Goal: Task Accomplishment & Management: Manage account settings

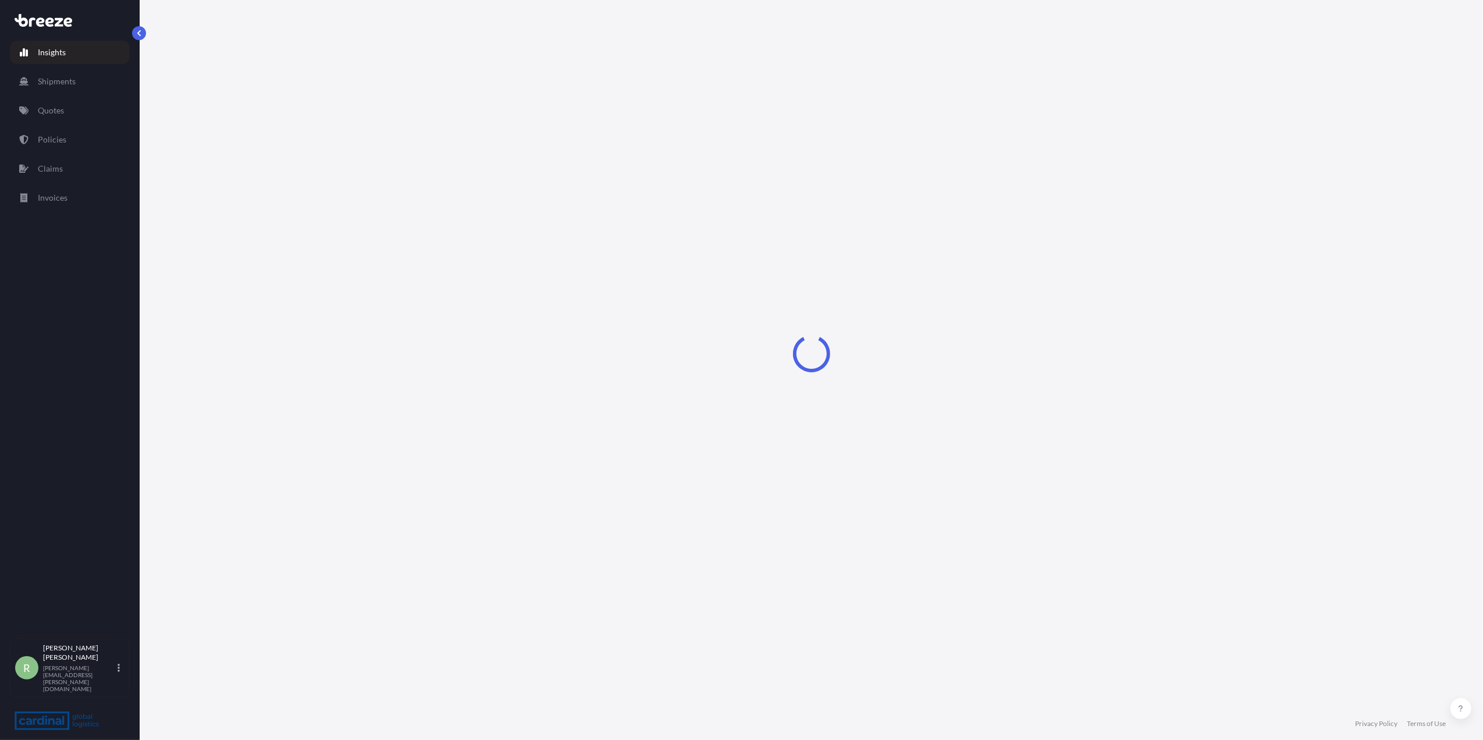
select select "2025"
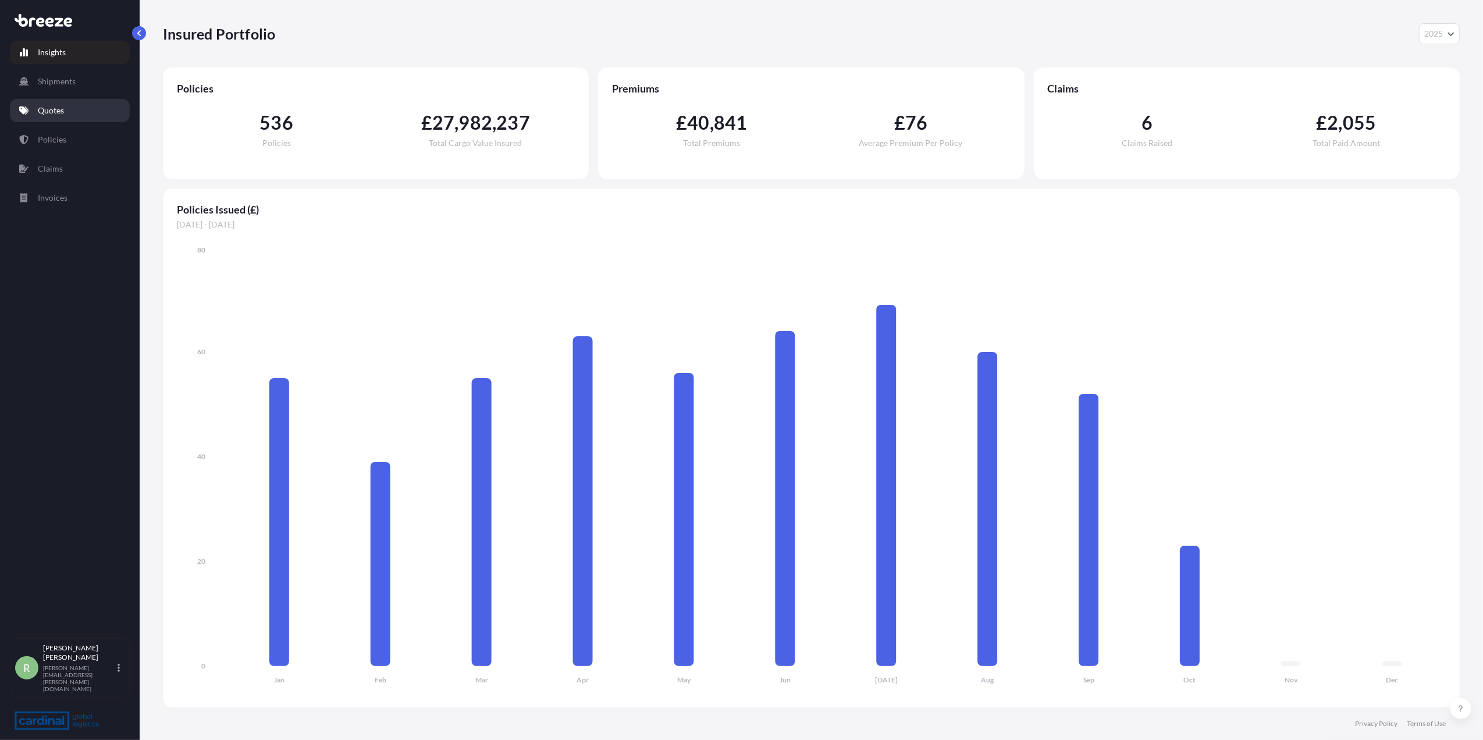
click at [80, 116] on link "Quotes" at bounding box center [70, 110] width 120 height 23
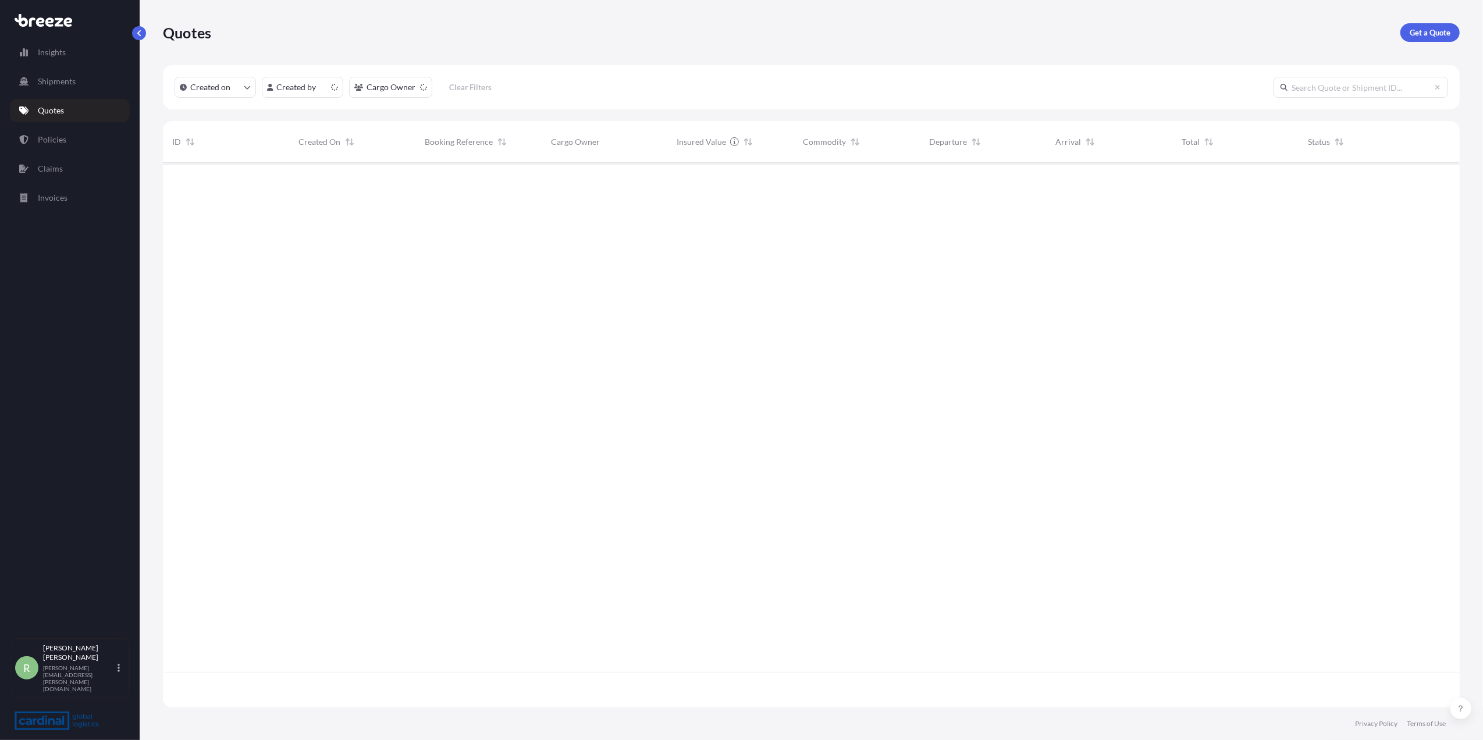
scroll to position [539, 1285]
click at [1418, 37] on p "Get a Quote" at bounding box center [1430, 33] width 41 height 12
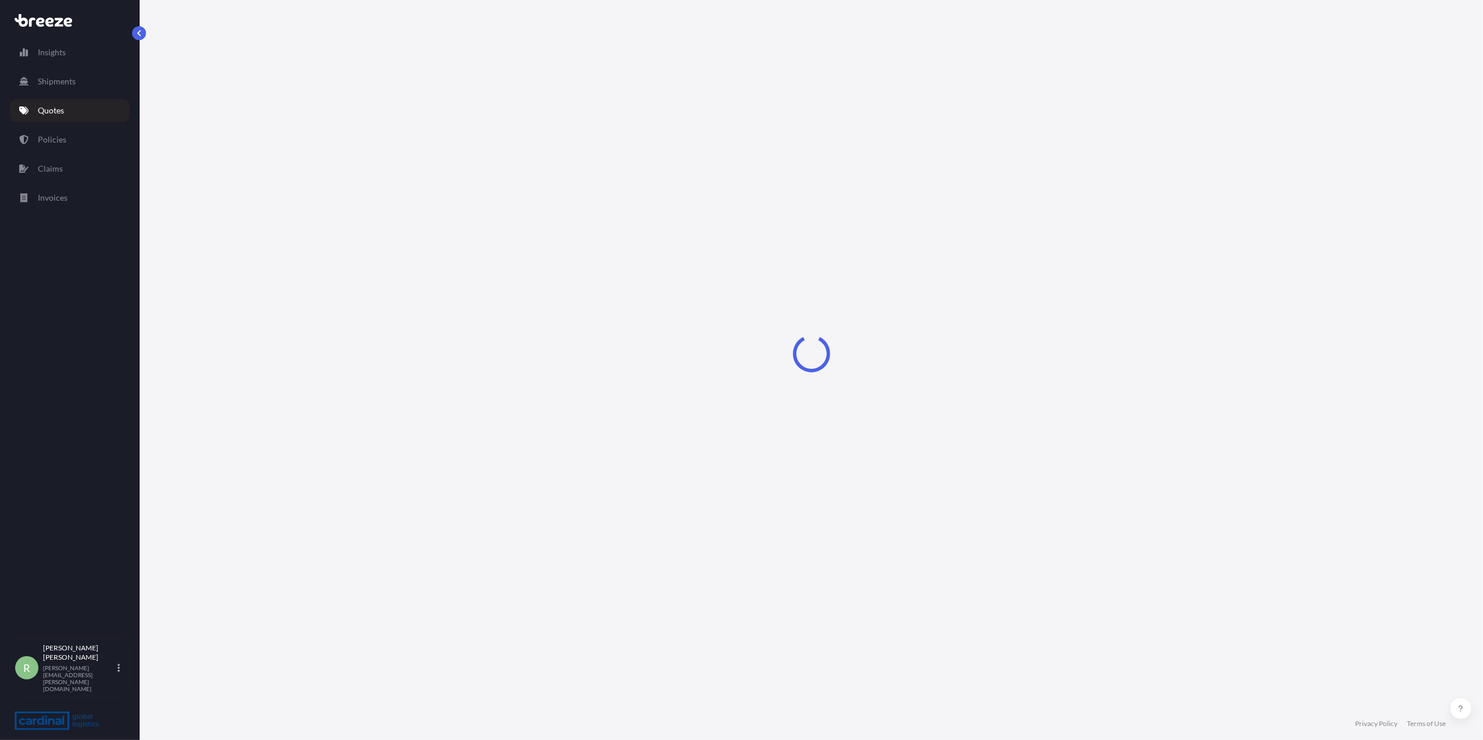
select select "Sea"
select select "1"
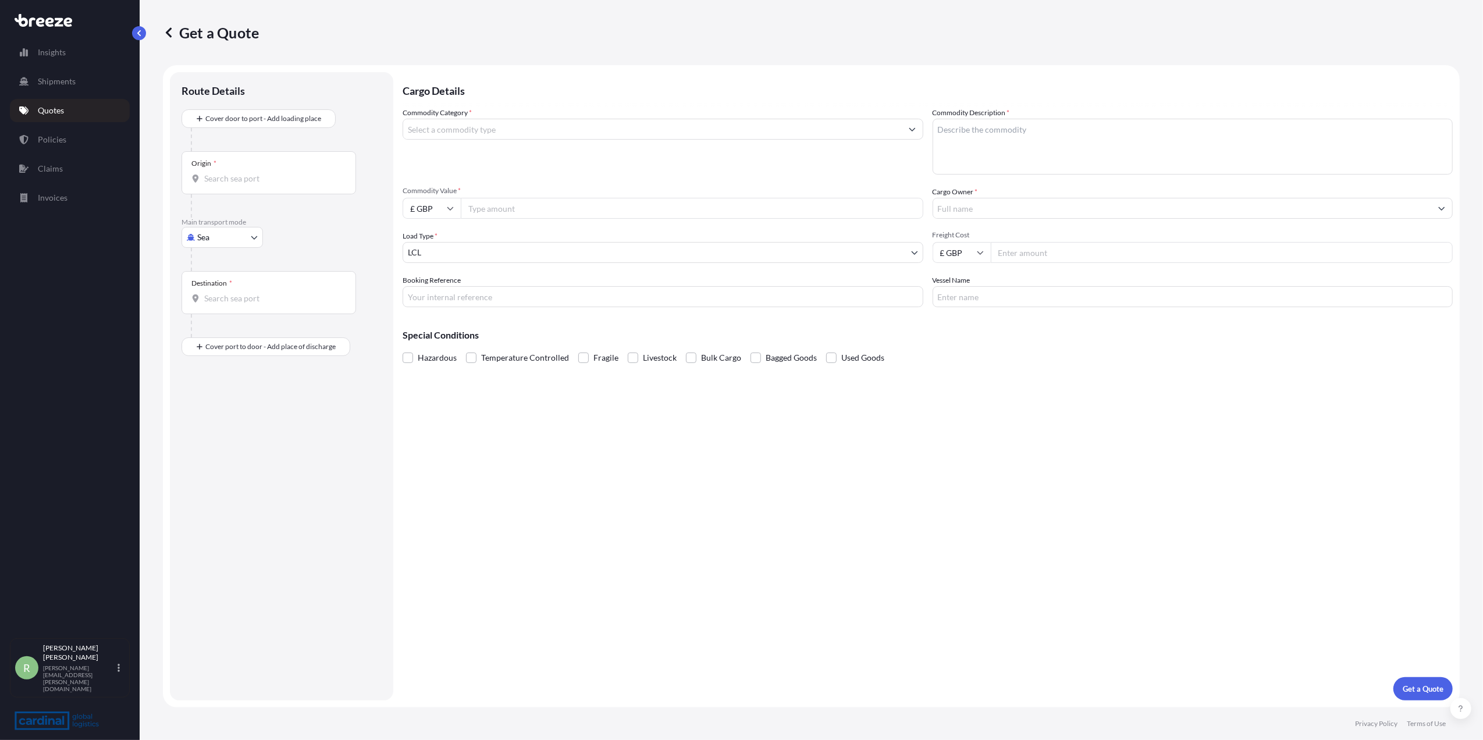
click at [319, 180] on input "Origin *" at bounding box center [272, 179] width 137 height 12
click at [506, 136] on input "Commodity Category *" at bounding box center [652, 129] width 499 height 21
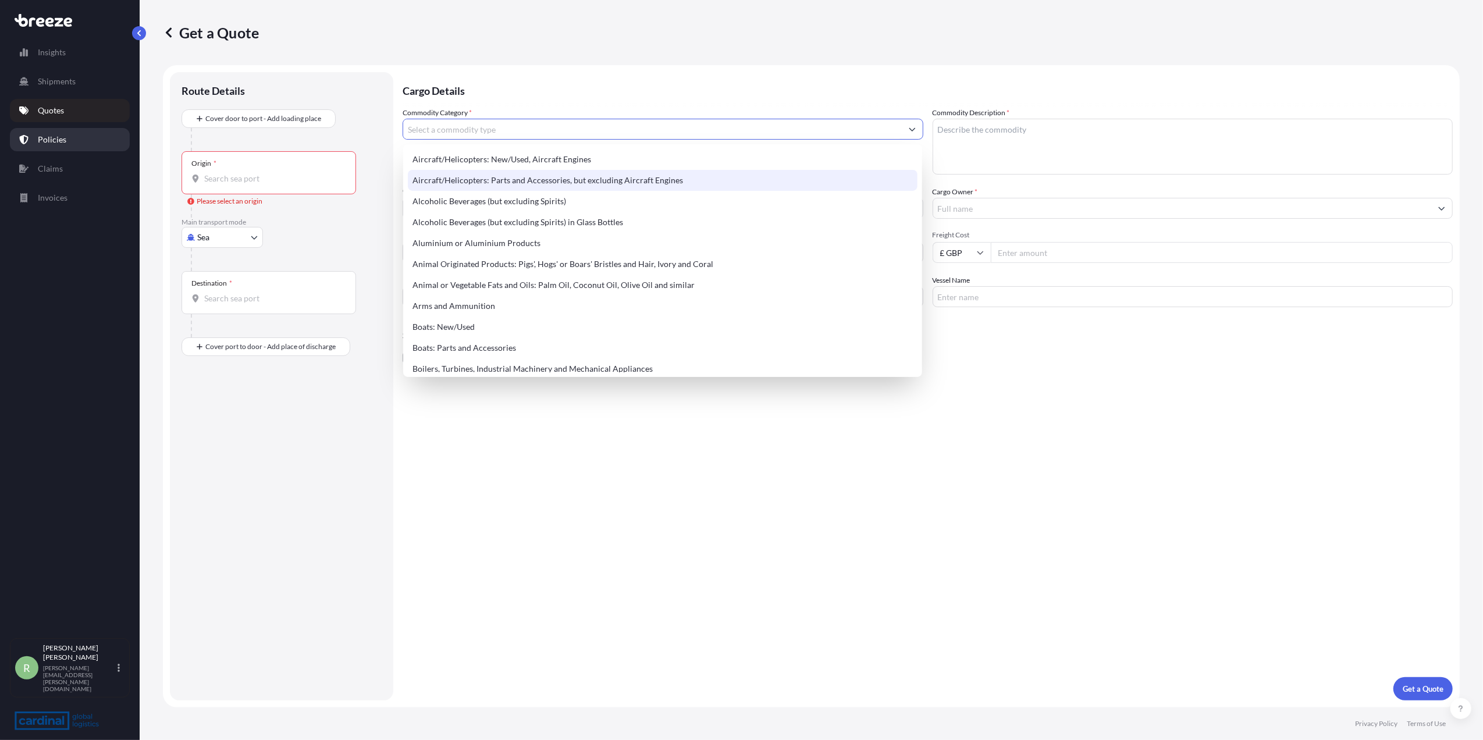
click at [55, 135] on p "Policies" at bounding box center [52, 140] width 29 height 12
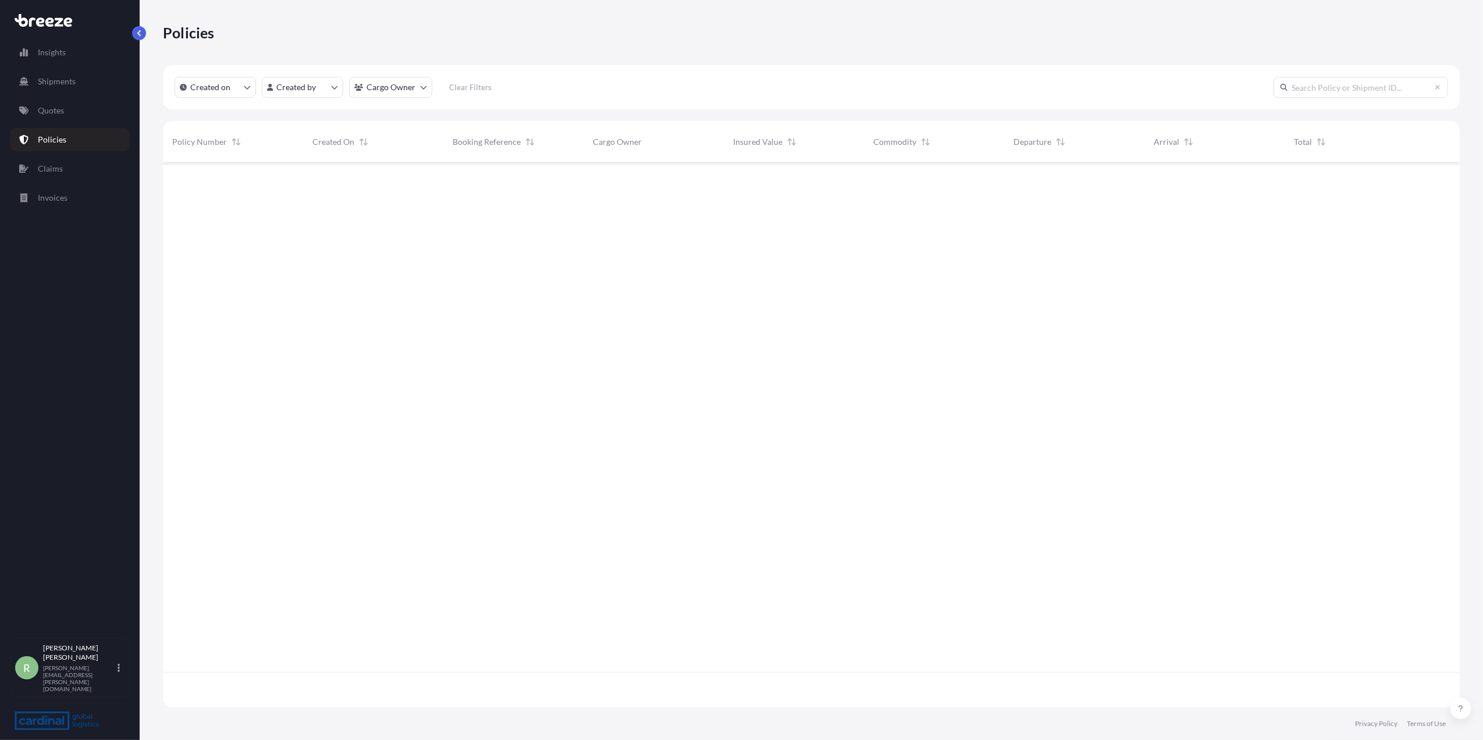
scroll to position [539, 1285]
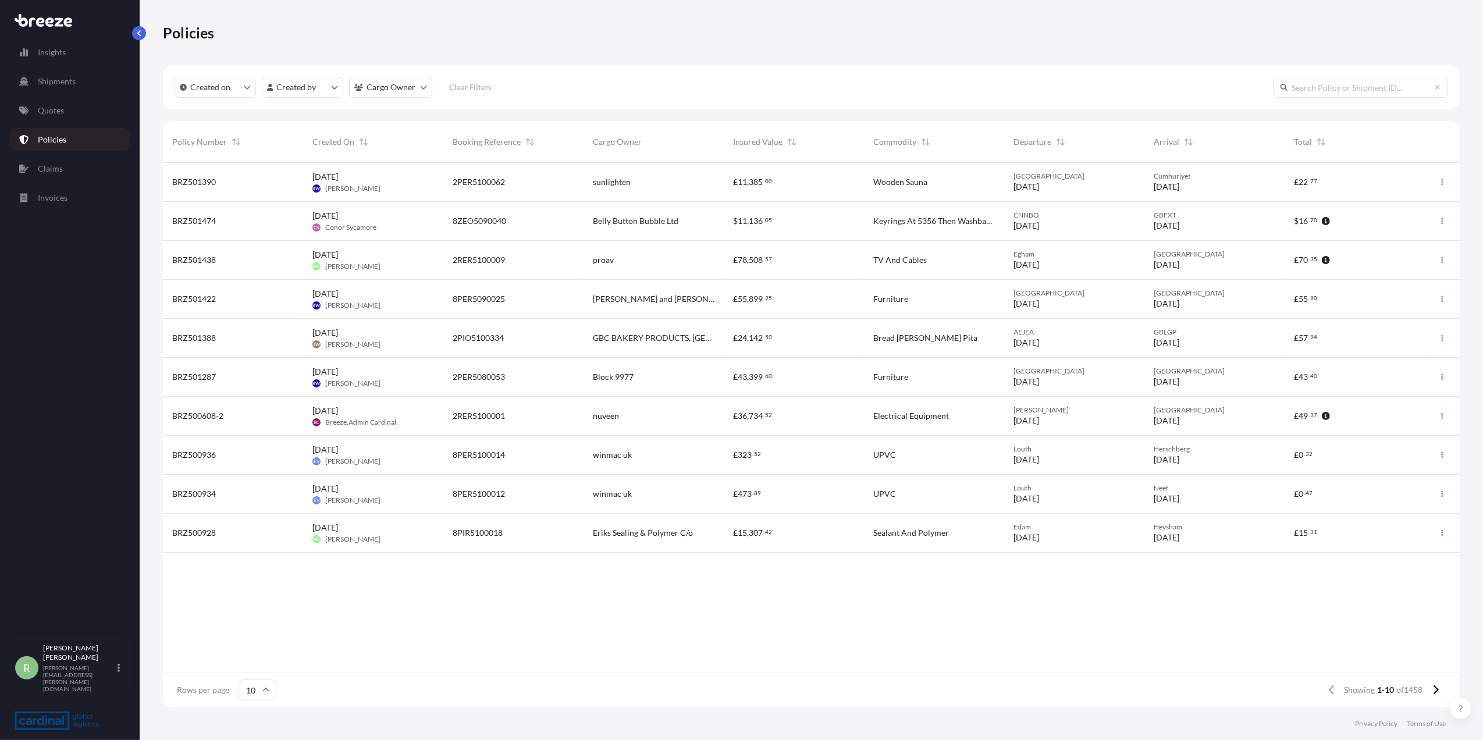
click at [289, 98] on div "Created on Created by Cargo Owner Clear Filters" at bounding box center [811, 87] width 1297 height 44
click at [289, 91] on html "Insights Shipments Quotes Policies Claims Invoices R [PERSON_NAME] Stuart [EMAI…" at bounding box center [741, 370] width 1483 height 740
click at [303, 115] on input "text" at bounding box center [354, 115] width 175 height 21
type input "ros"
click at [278, 216] on div "Select Option" at bounding box center [279, 219] width 10 height 10
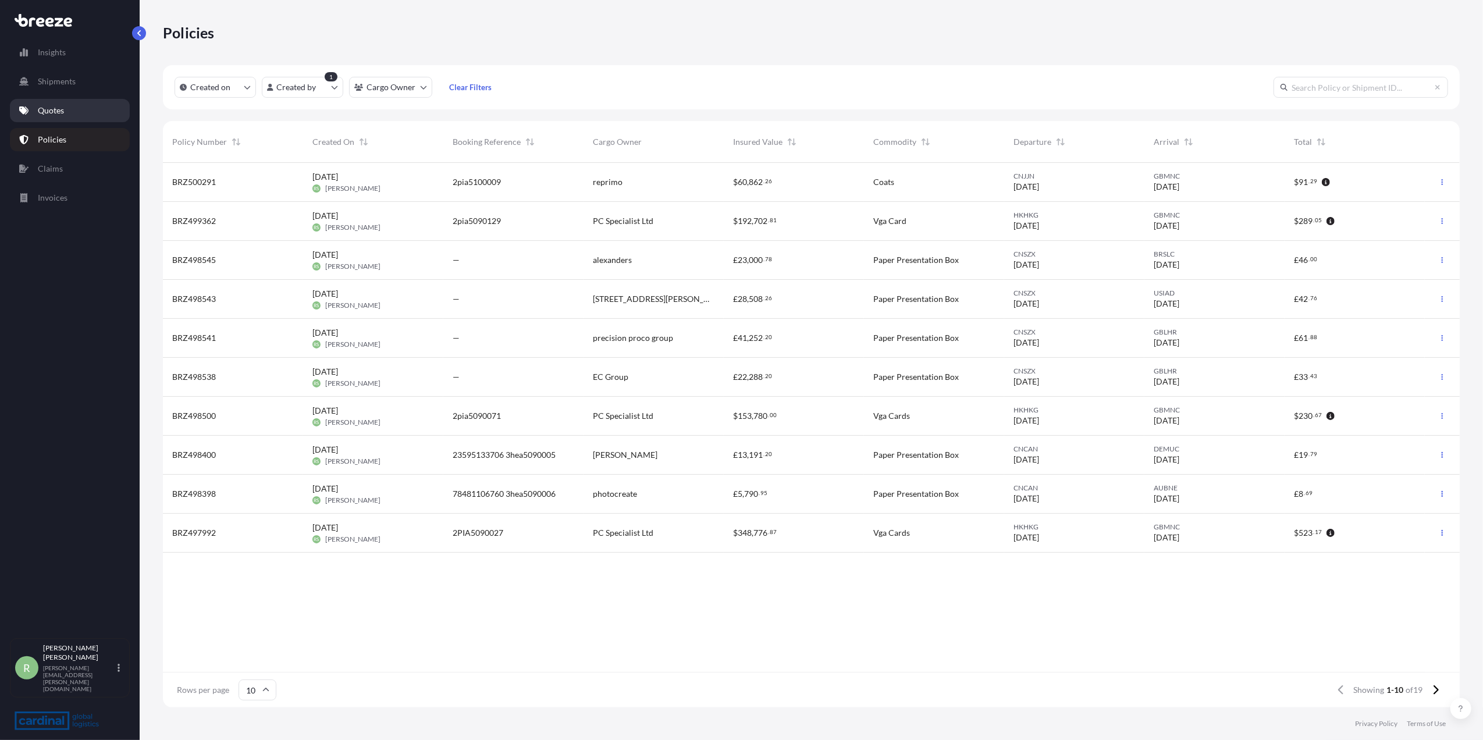
click at [55, 111] on p "Quotes" at bounding box center [51, 111] width 26 height 12
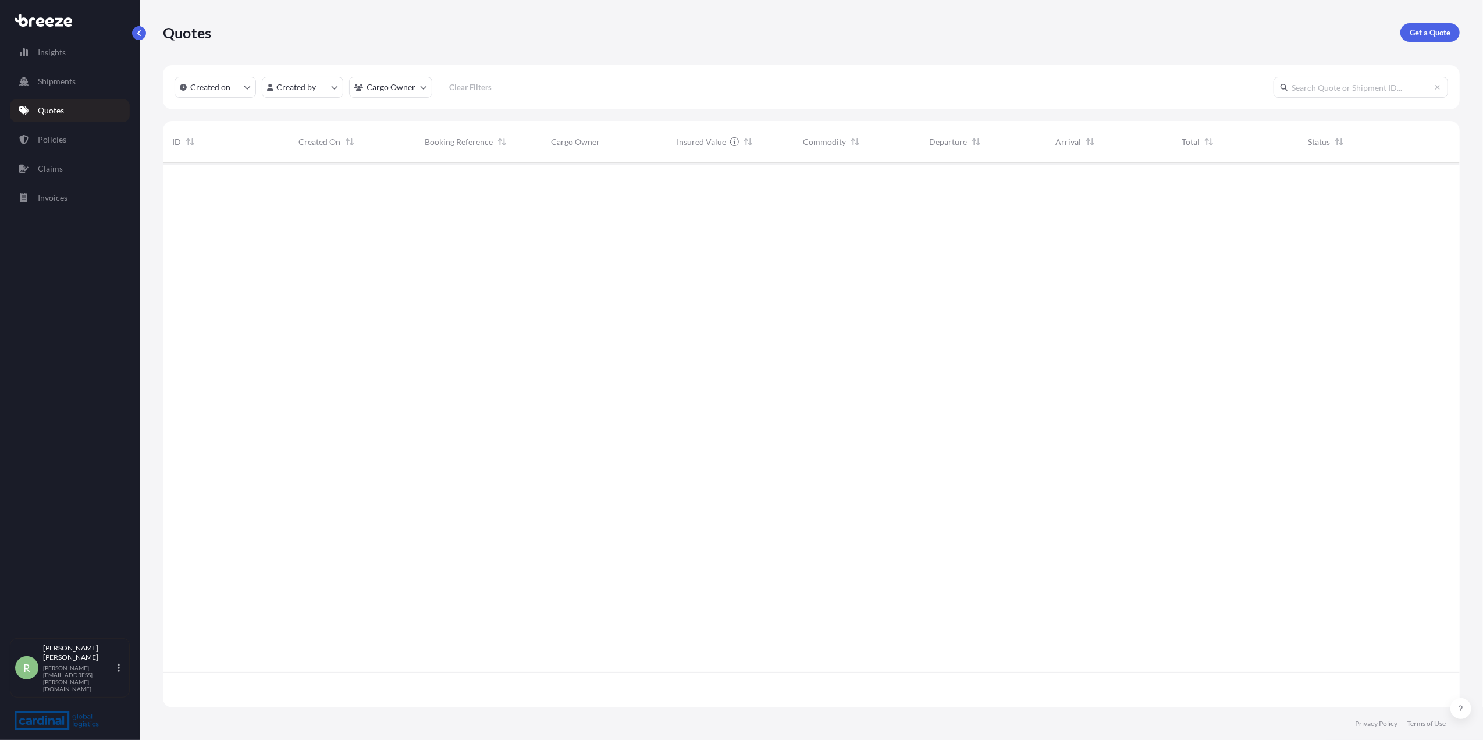
scroll to position [539, 1285]
click at [293, 87] on html "Insights Shipments Quotes Policies Claims Invoices R [PERSON_NAME] Stuart [EMAI…" at bounding box center [741, 370] width 1483 height 740
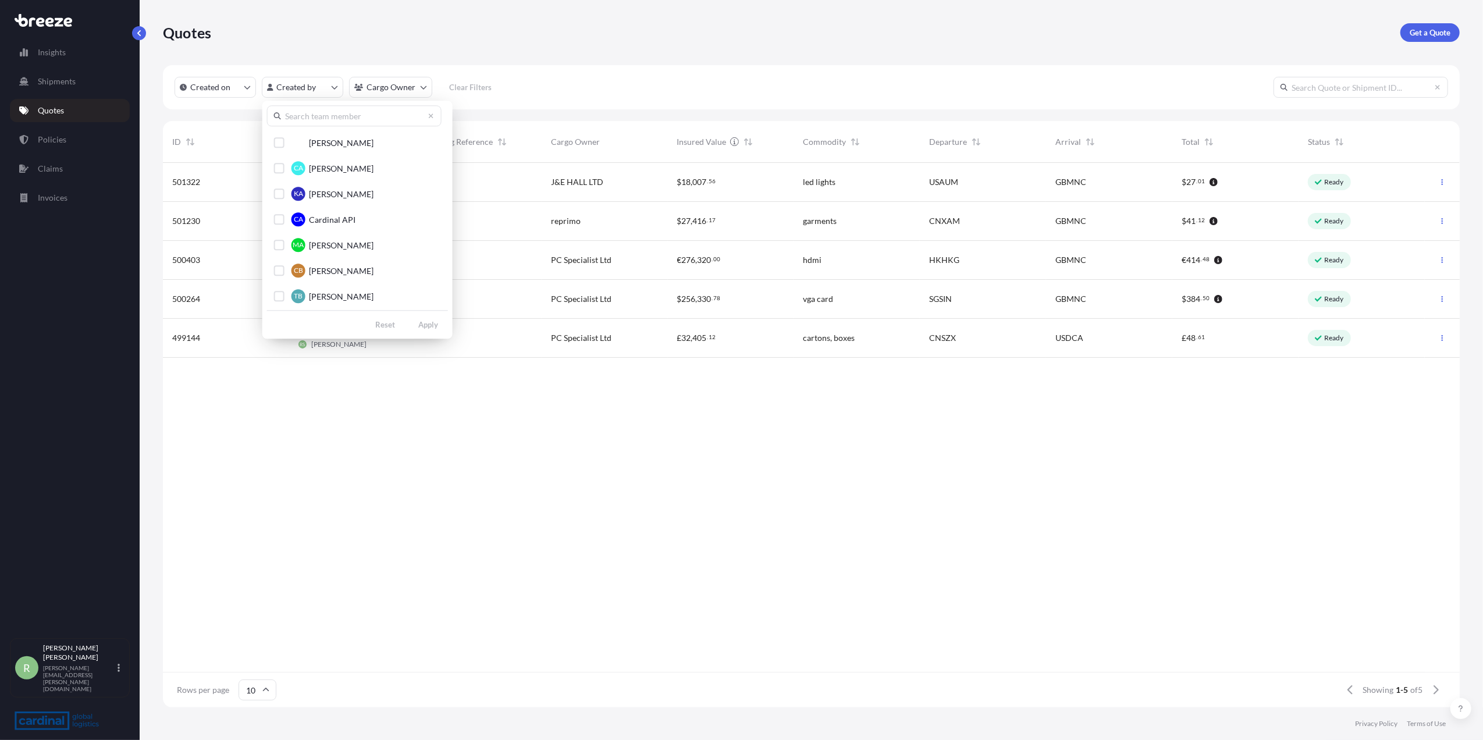
click at [301, 121] on input "text" at bounding box center [354, 115] width 175 height 21
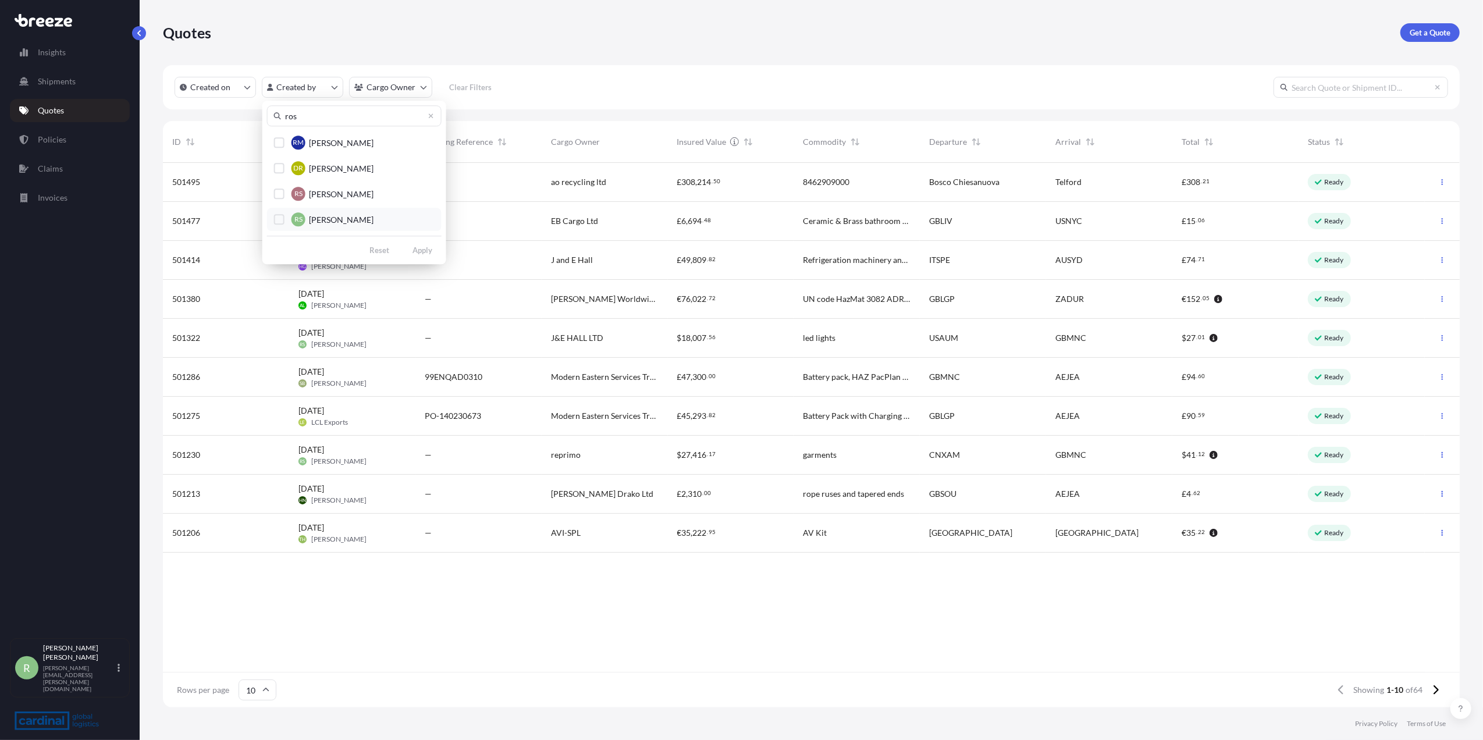
type input "ros"
click at [277, 215] on div "Select Option" at bounding box center [279, 219] width 10 height 10
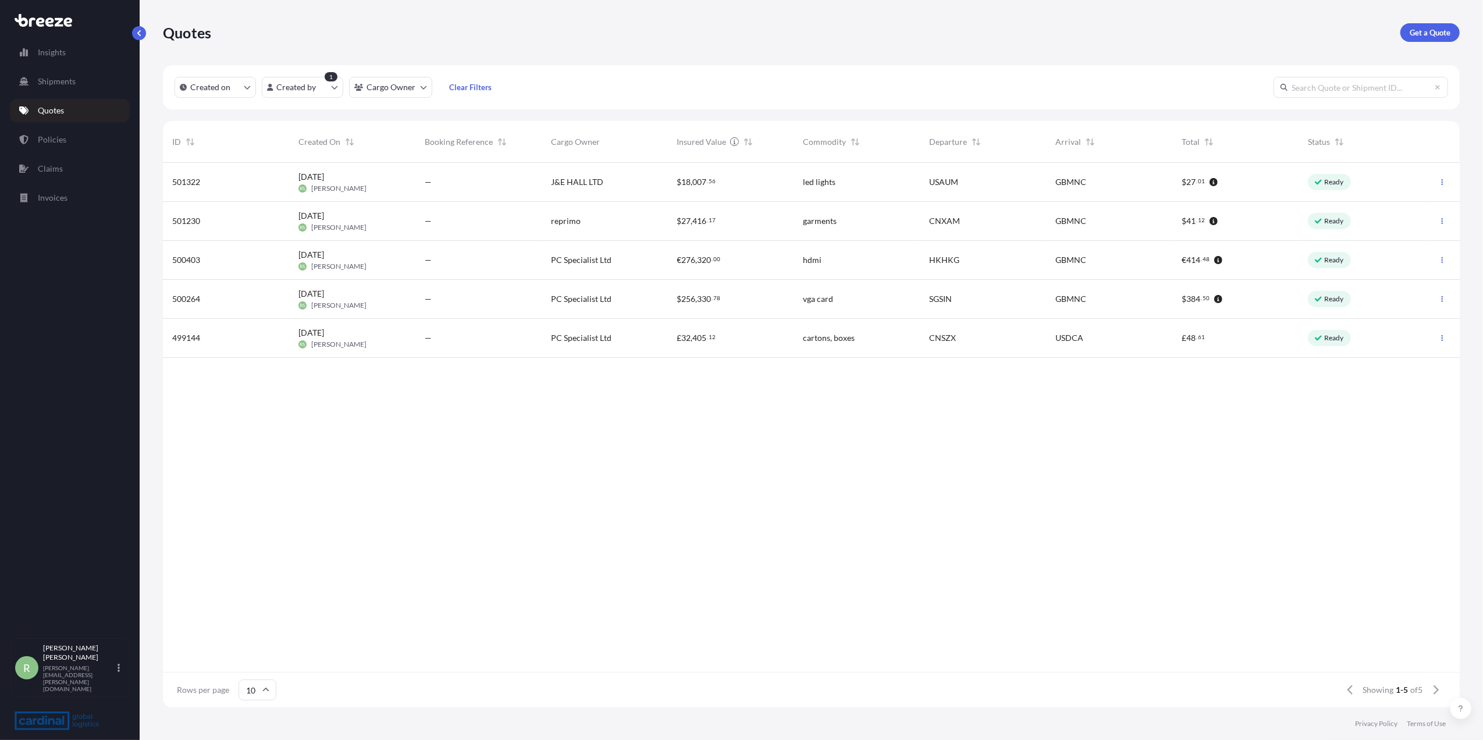
click at [324, 179] on span "[DATE]" at bounding box center [311, 177] width 26 height 12
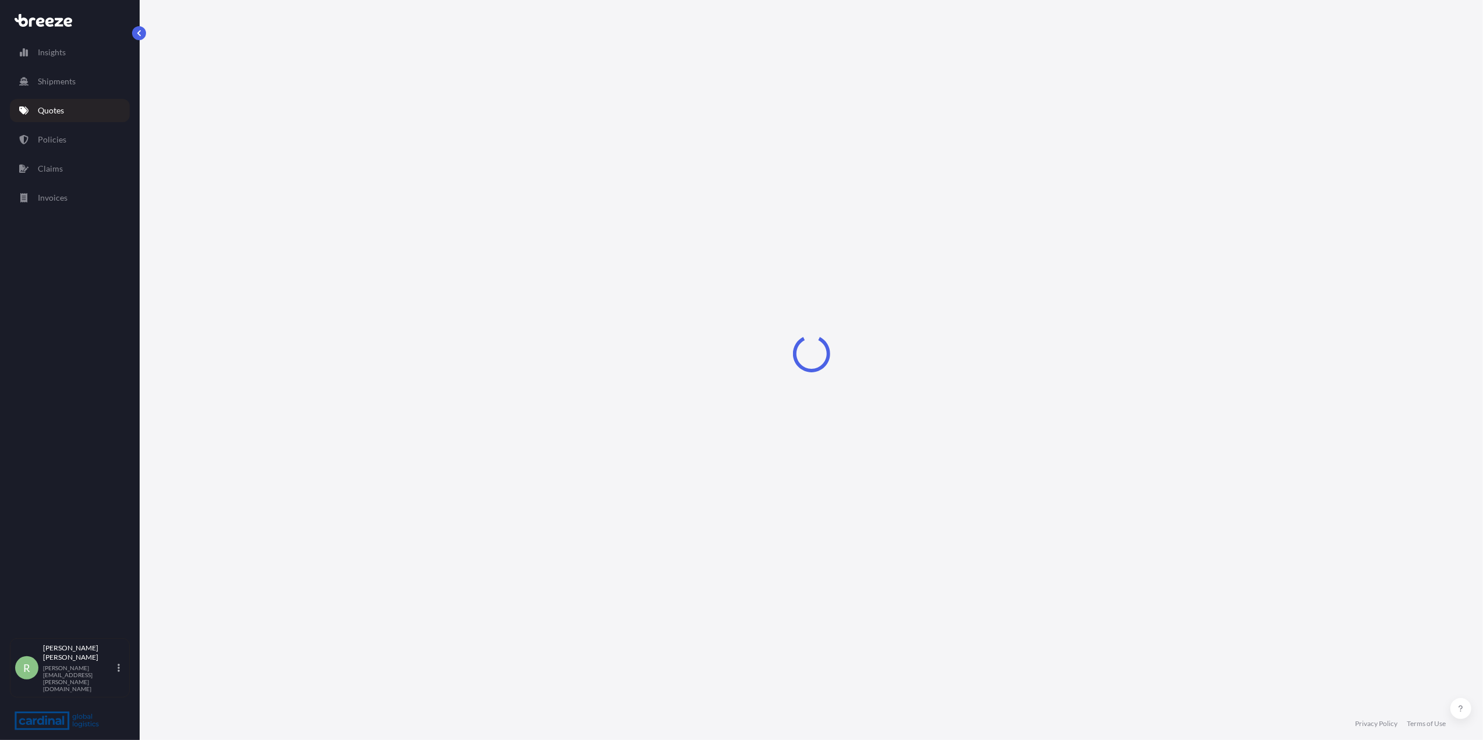
select select "Air"
select select "1"
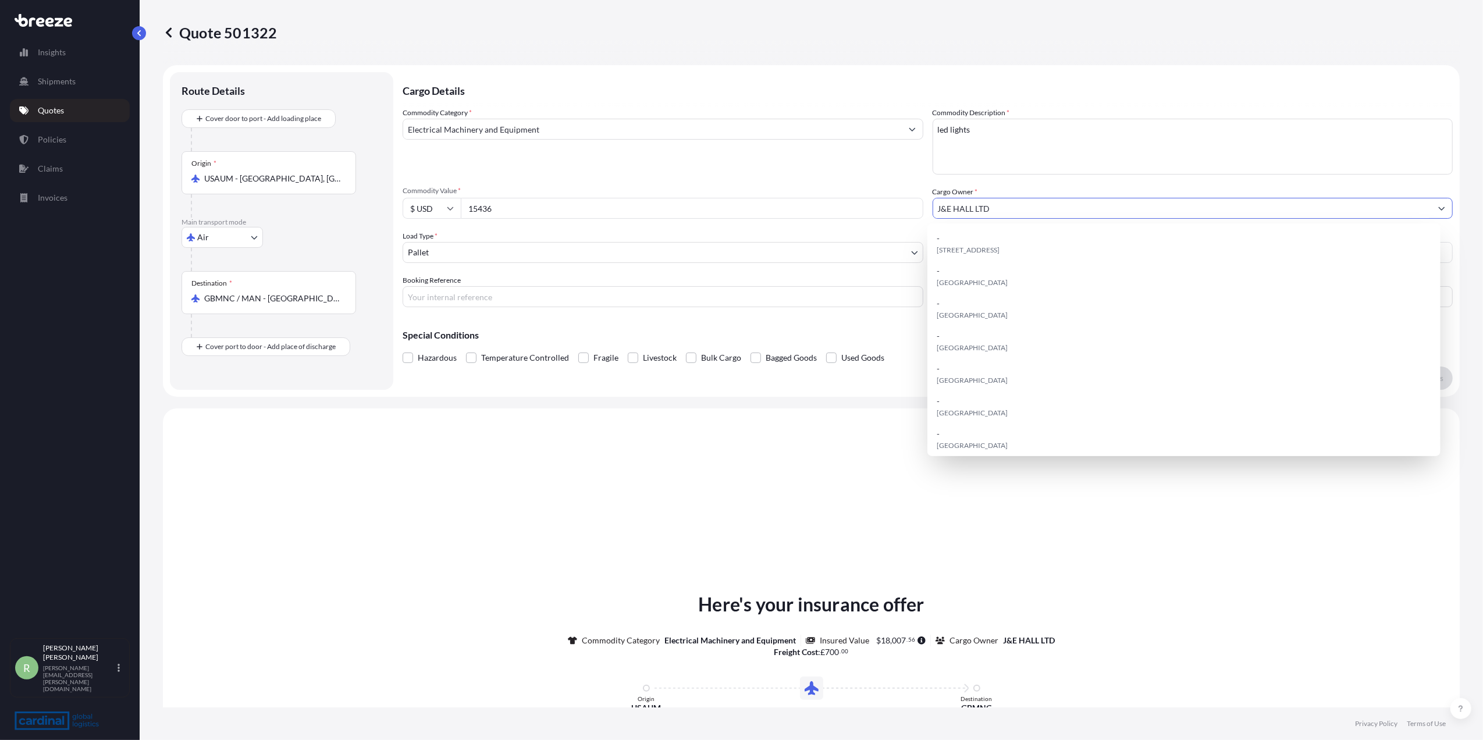
click at [984, 204] on input "J&E HALL LTD" at bounding box center [1182, 208] width 499 height 21
drag, startPoint x: 984, startPoint y: 204, endPoint x: 811, endPoint y: 207, distance: 173.4
click at [811, 207] on div "Commodity Category * Electrical Machinery and Equipment Commodity Description *…" at bounding box center [928, 207] width 1050 height 200
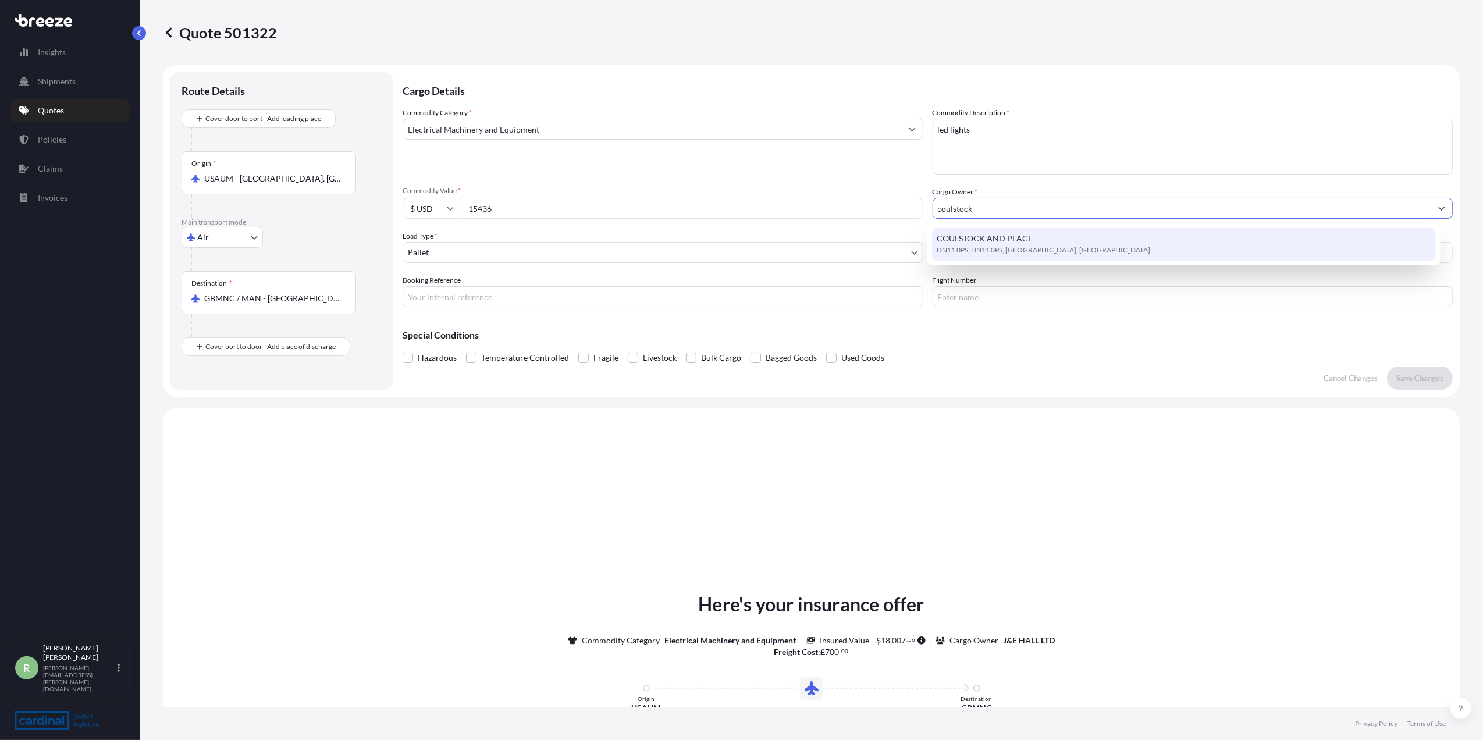
click at [986, 250] on span "DN11 0PS, DN11 0PS, [GEOGRAPHIC_DATA], [GEOGRAPHIC_DATA]" at bounding box center [1044, 250] width 214 height 12
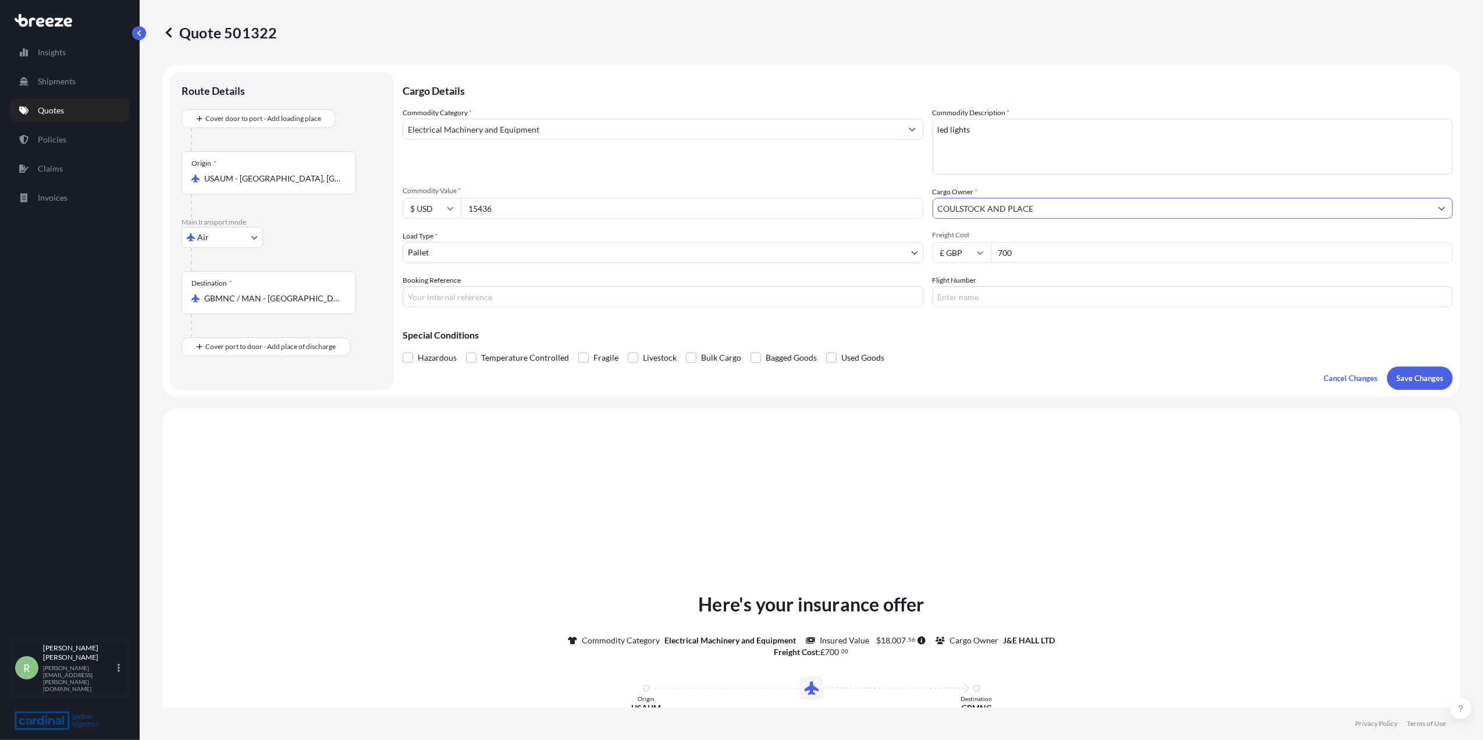
type input "COULSTOCK AND PLACE"
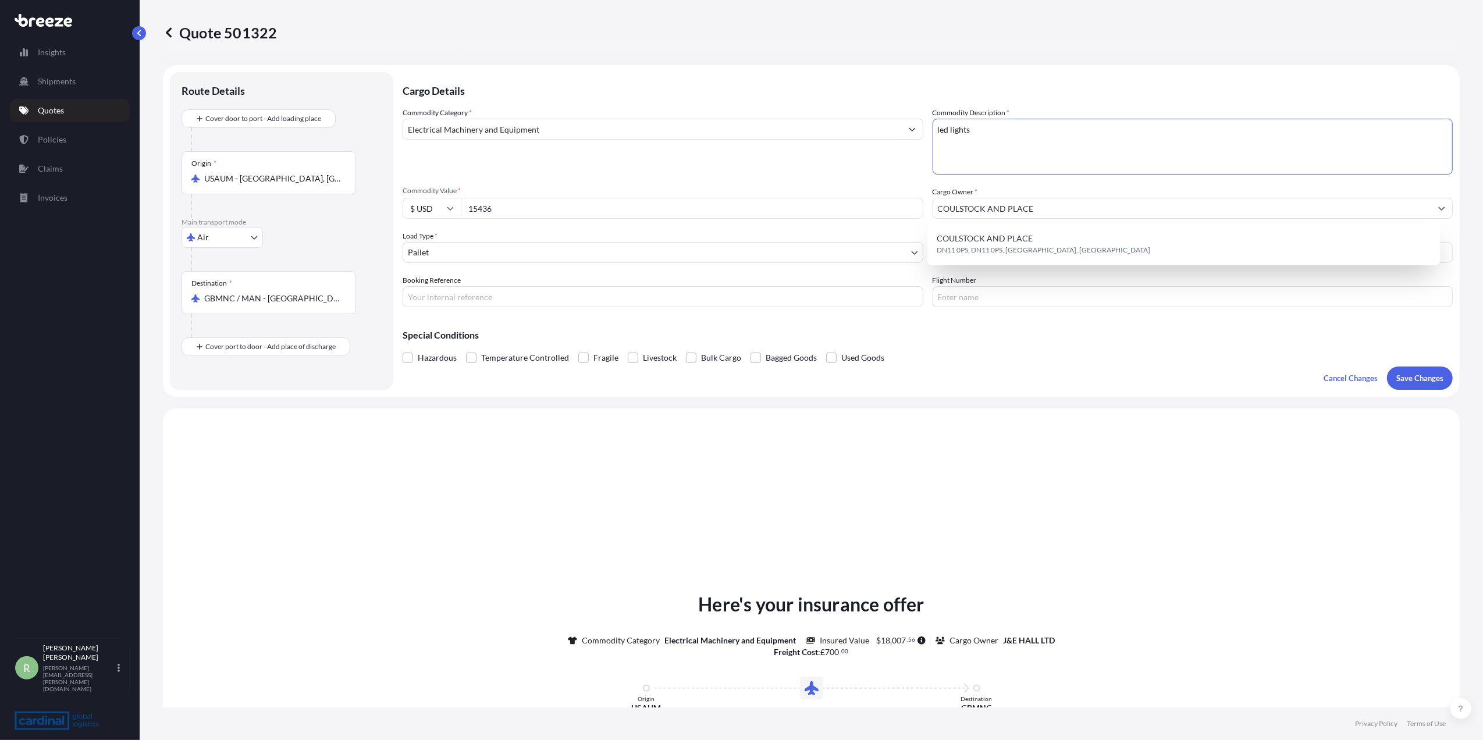
click at [1009, 138] on textarea "led lights" at bounding box center [1193, 147] width 521 height 56
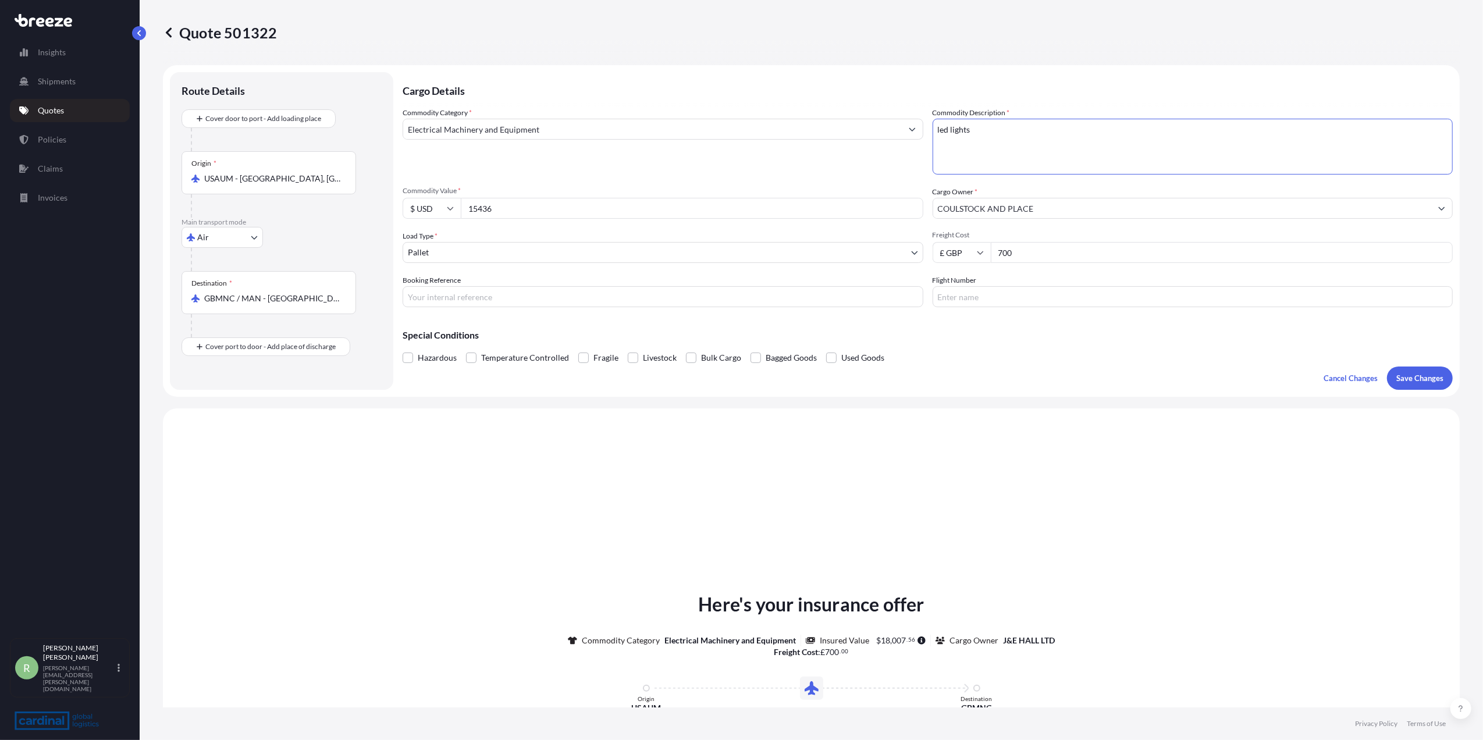
drag, startPoint x: 987, startPoint y: 134, endPoint x: 860, endPoint y: 147, distance: 127.5
click at [861, 147] on div "Commodity Category * Electrical Machinery and Equipment Commodity Description *…" at bounding box center [928, 207] width 1050 height 200
paste textarea "REGULATOR"
type textarea "REGULATOR"
click at [484, 296] on input "Booking Reference" at bounding box center [663, 296] width 521 height 21
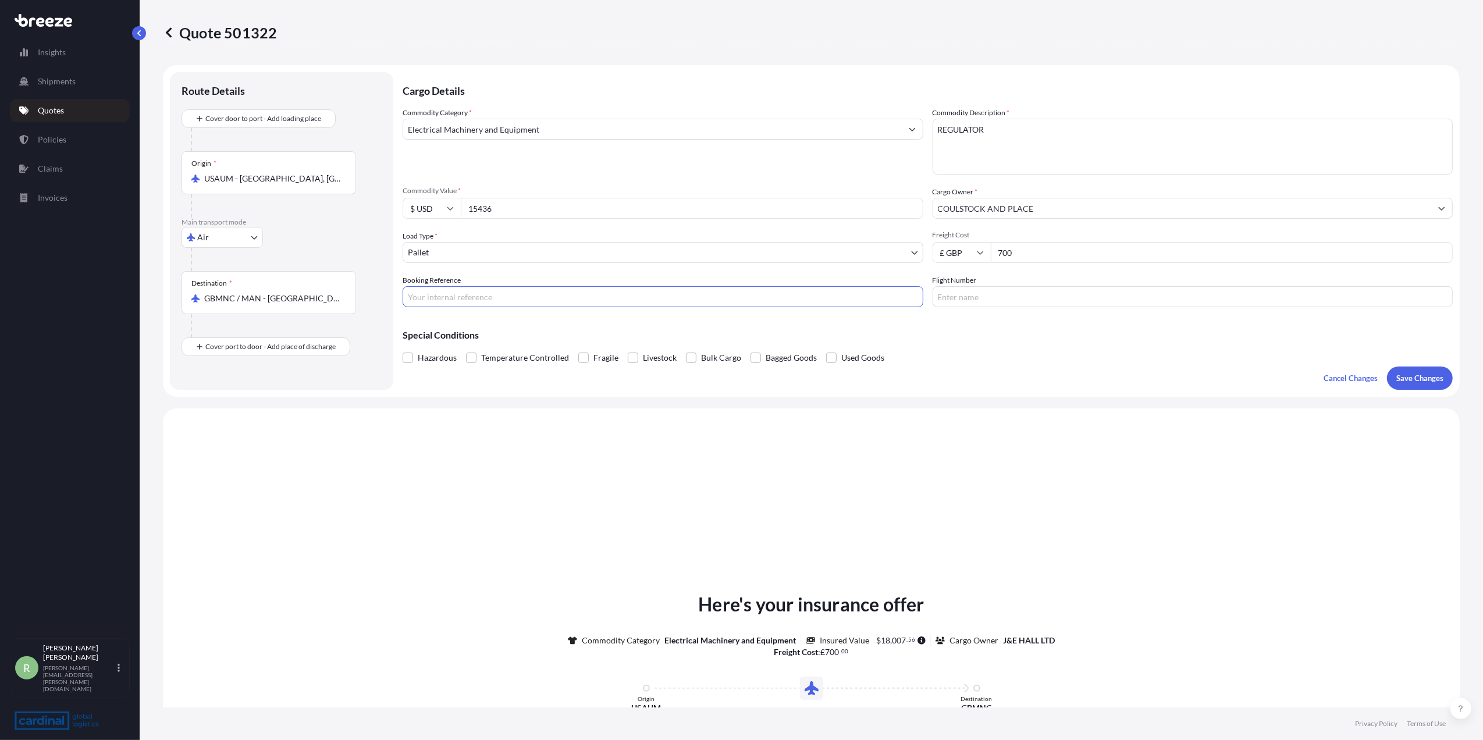
paste input "2pia5100058"
type input "2pia5100058"
click at [956, 298] on input "Flight Number" at bounding box center [1193, 296] width 521 height 21
paste input "01682059191"
drag, startPoint x: 992, startPoint y: 298, endPoint x: 902, endPoint y: 303, distance: 90.3
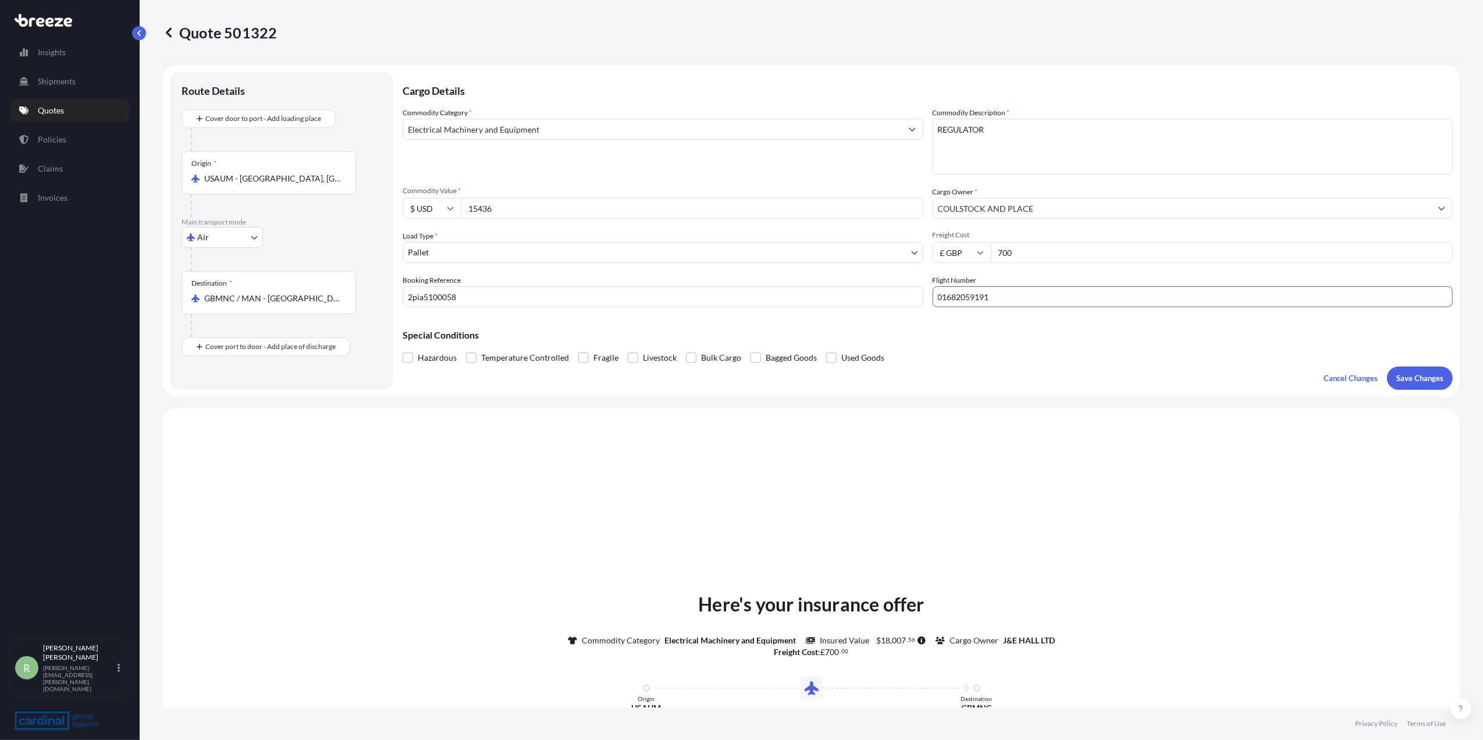
click at [902, 303] on div "Commodity Category * Electrical Machinery and Equipment Commodity Description *…" at bounding box center [928, 207] width 1050 height 200
click at [999, 298] on input "01682059191" at bounding box center [1193, 296] width 521 height 21
type input "01682059191"
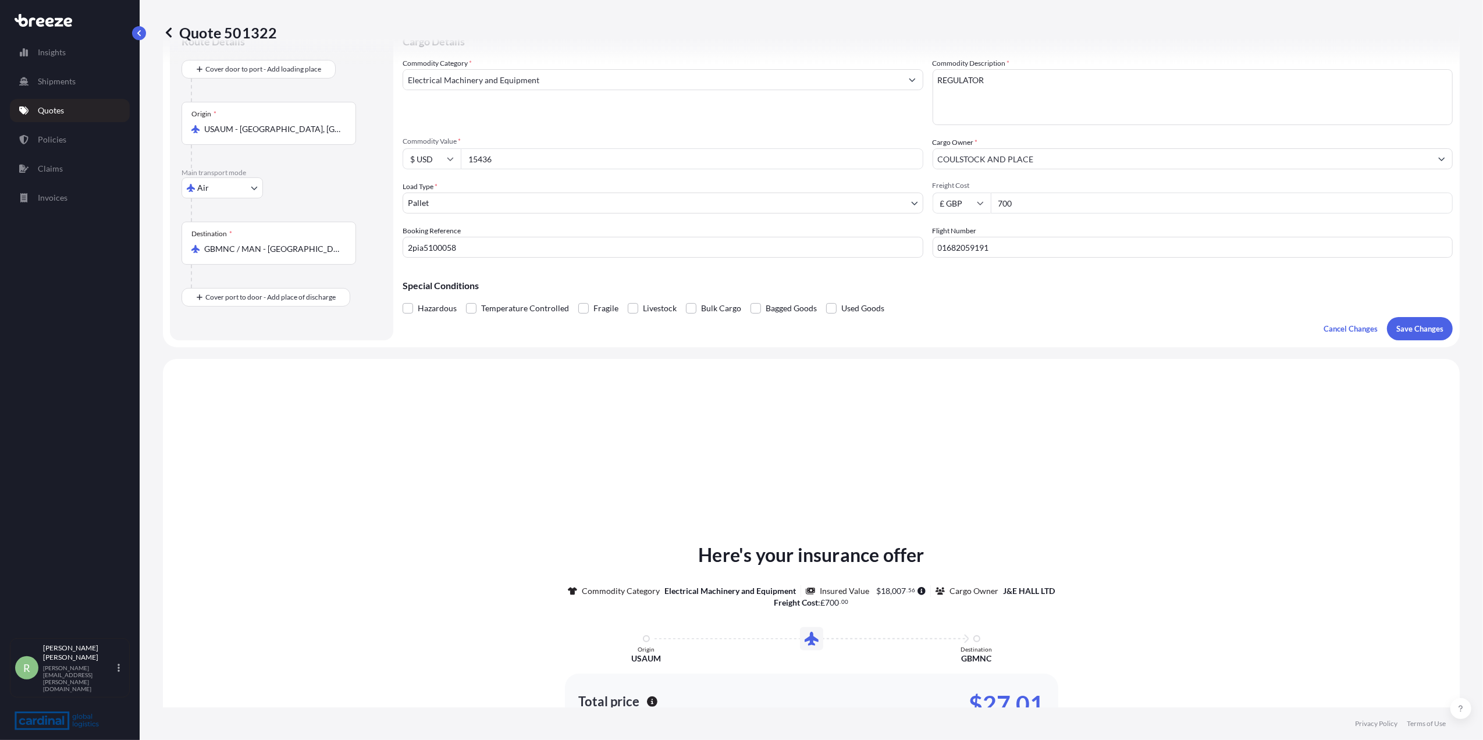
scroll to position [77, 0]
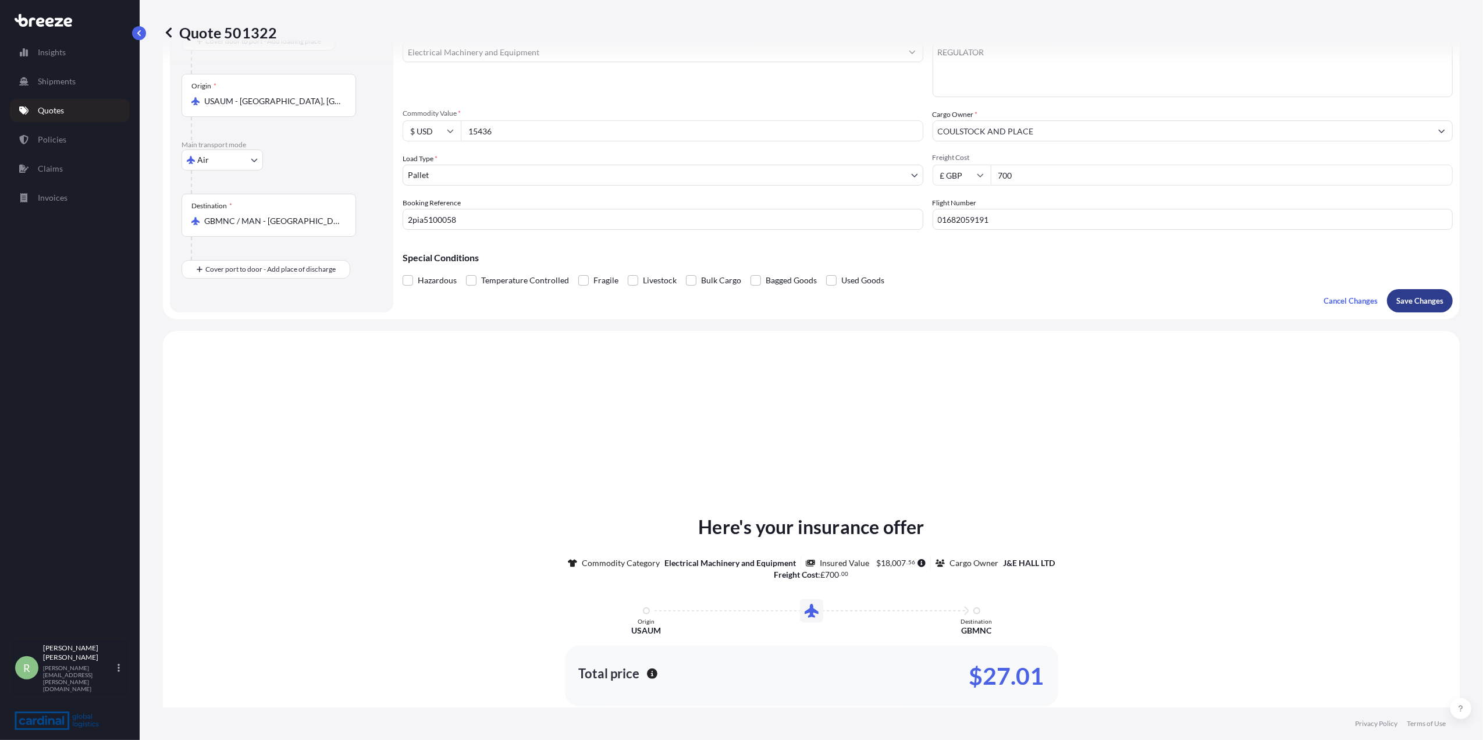
click at [1402, 310] on button "Save Changes" at bounding box center [1420, 300] width 66 height 23
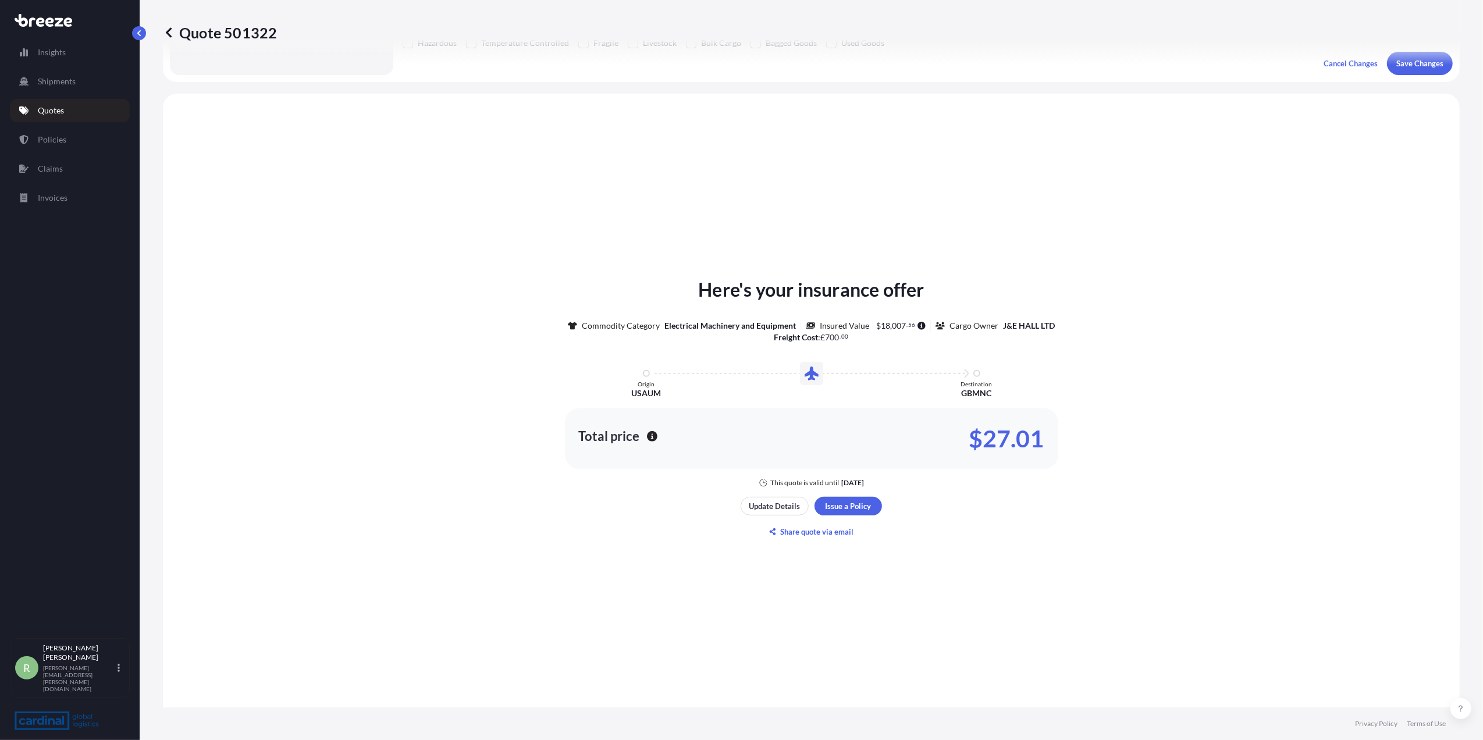
scroll to position [350, 0]
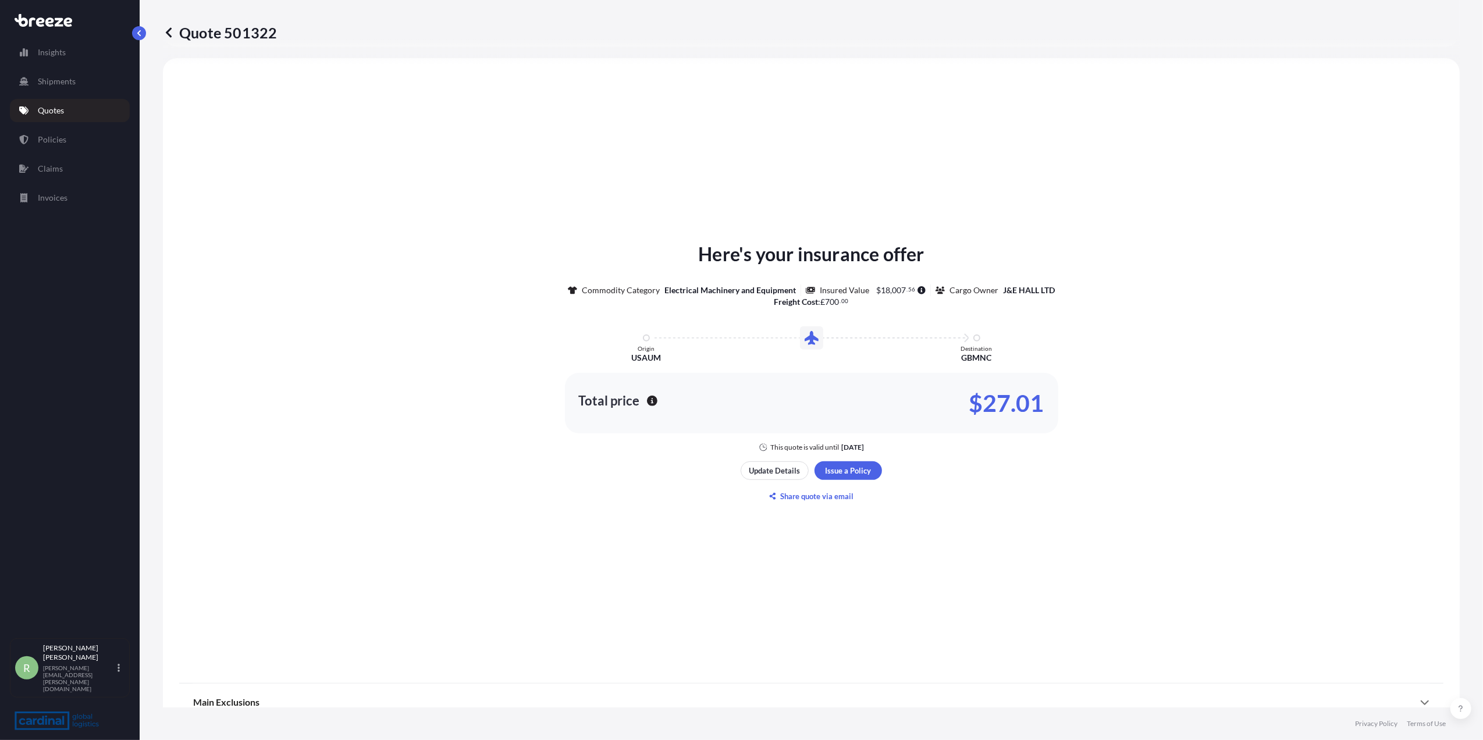
select select "Air"
select select "1"
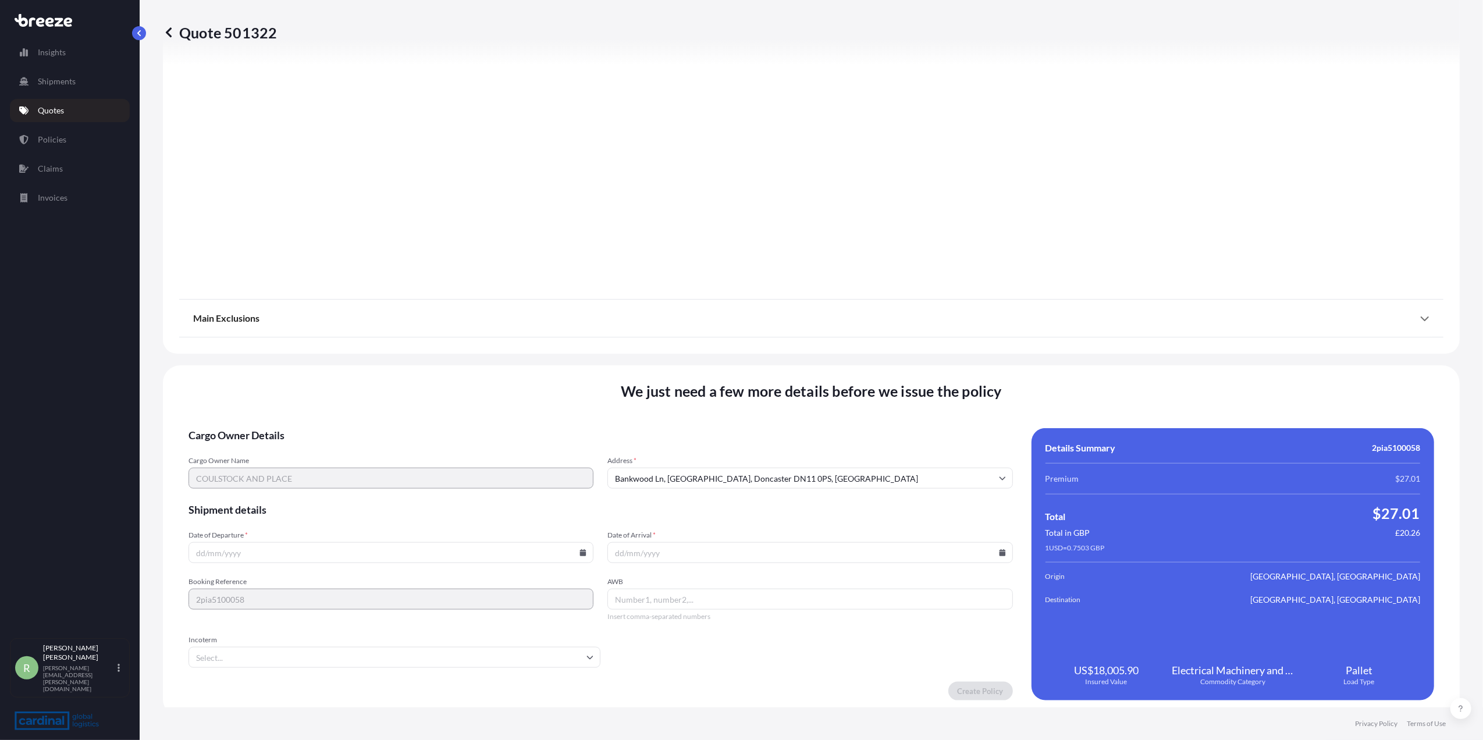
scroll to position [1107, 0]
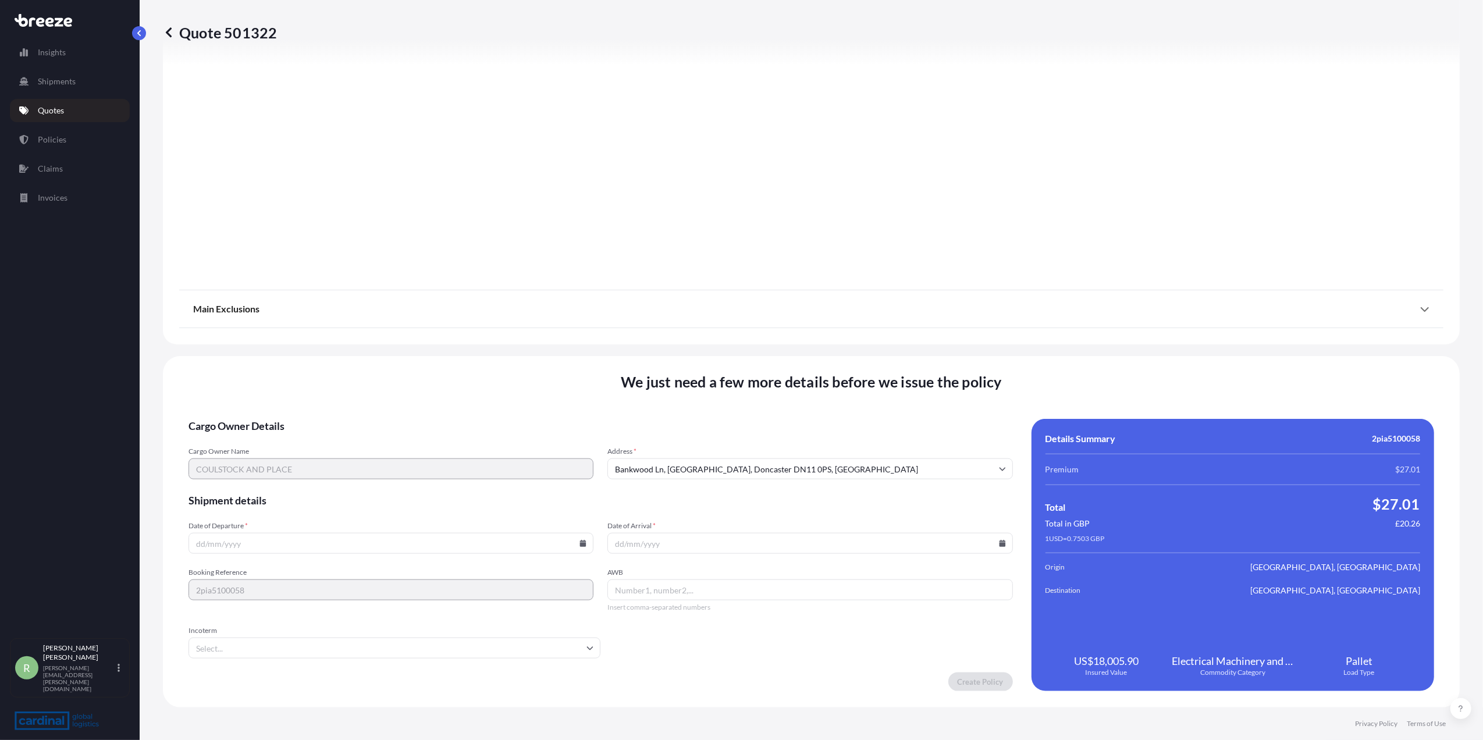
click at [579, 542] on icon at bounding box center [582, 543] width 7 height 7
click at [364, 442] on button "15" at bounding box center [354, 436] width 19 height 19
type input "[DATE]"
click at [990, 543] on input "Date of Arrival *" at bounding box center [809, 543] width 405 height 21
click at [999, 545] on icon at bounding box center [1002, 543] width 6 height 7
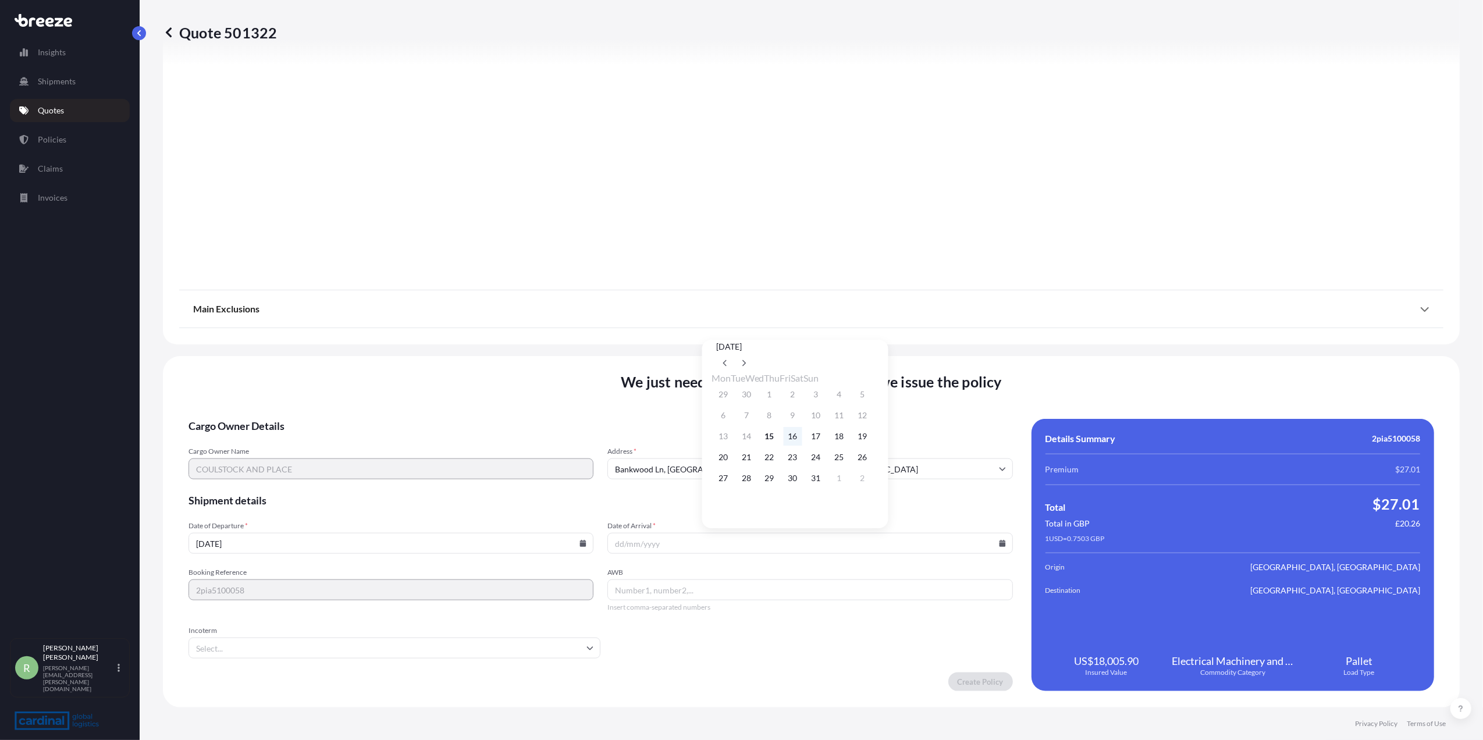
click at [802, 438] on button "16" at bounding box center [793, 436] width 19 height 19
type input "[DATE]"
click at [650, 599] on input "AWB" at bounding box center [809, 589] width 405 height 21
paste input "01682059191"
click at [692, 584] on input "01682059191" at bounding box center [809, 589] width 405 height 21
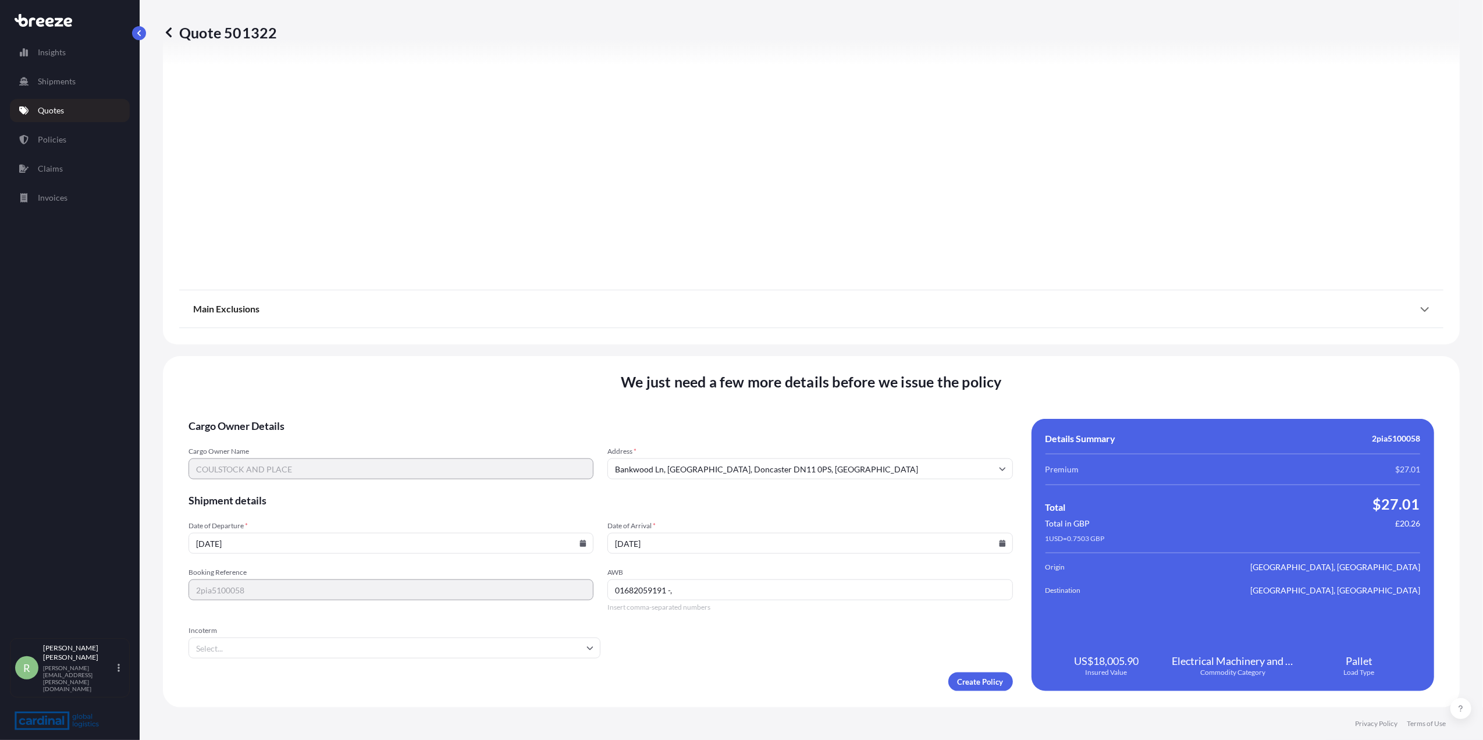
paste input "SSEAAE034024"
click at [673, 592] on input "01682059191 -, SSEAAE034024" at bounding box center [809, 589] width 405 height 21
click at [811, 588] on input "01682059191 SSEAAE034024" at bounding box center [809, 589] width 405 height 21
type input "01682059191 SSEAAE034024"
click at [535, 652] on input "Incoterm" at bounding box center [395, 648] width 412 height 21
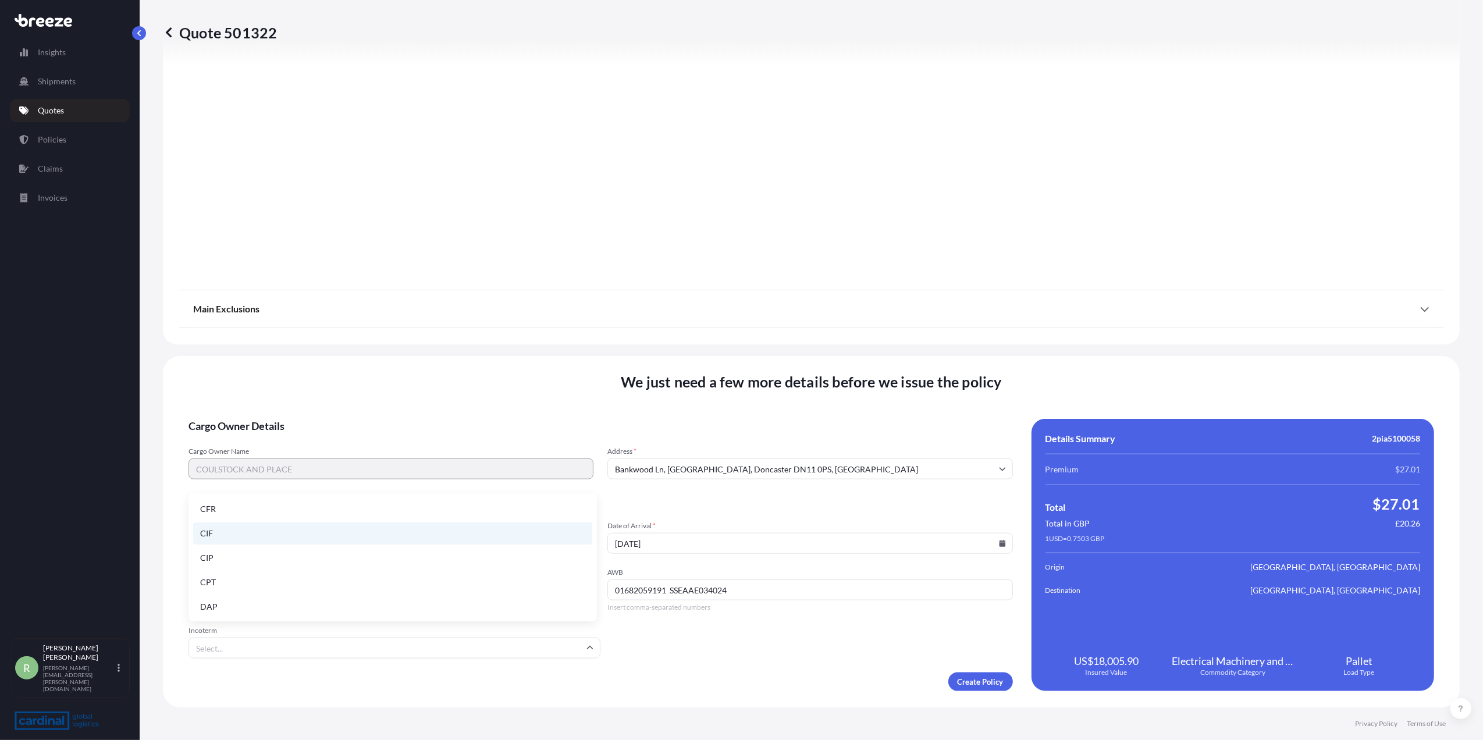
scroll to position [148, 0]
click at [228, 529] on li "EXW" at bounding box center [392, 532] width 399 height 22
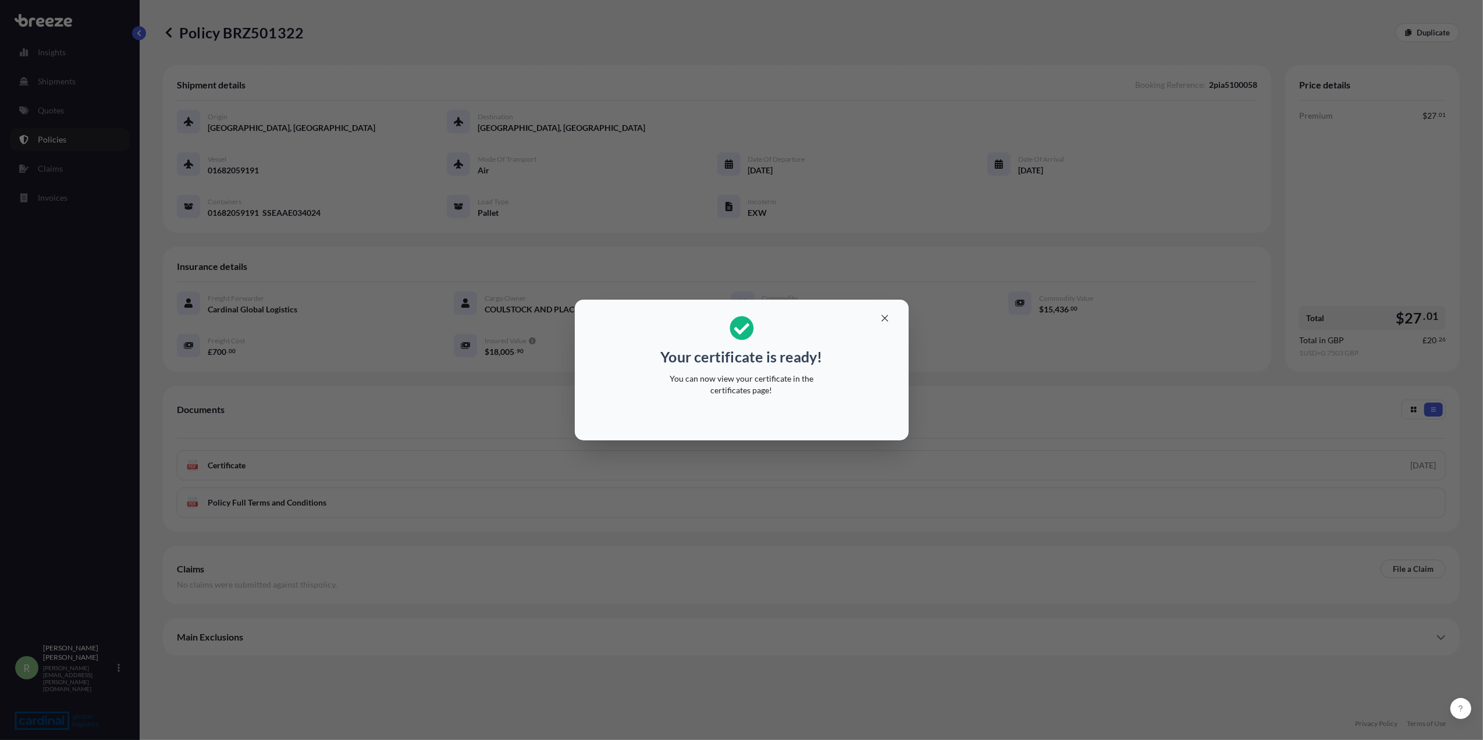
click at [806, 703] on div "Your certificate is ready! You can now view your certificate in the certificate…" at bounding box center [741, 370] width 1483 height 740
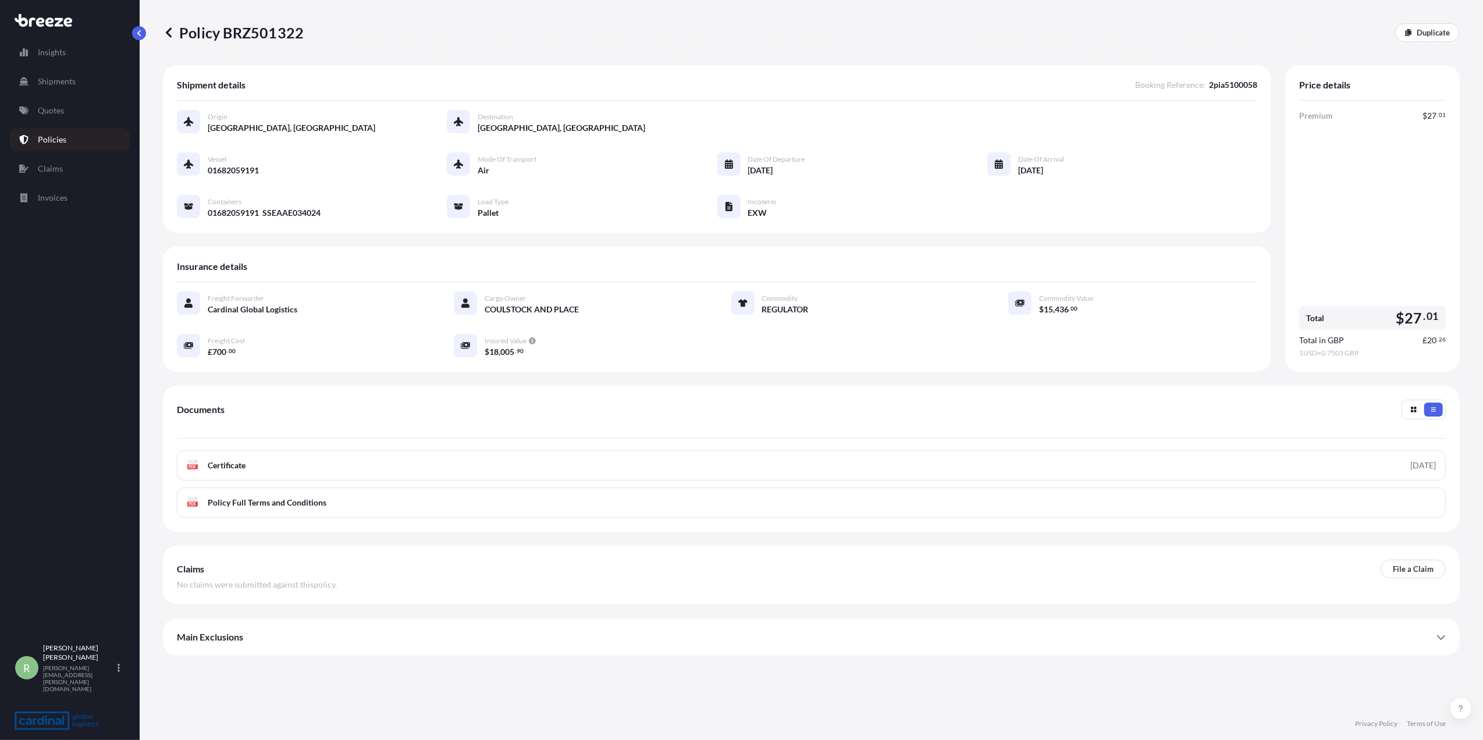
drag, startPoint x: 268, startPoint y: 166, endPoint x: 223, endPoint y: 172, distance: 45.2
click at [223, 172] on div "Vessel 01682059191 Mode of Transport Air Date of Departure [DATE] Date of Arriv…" at bounding box center [717, 185] width 1080 height 66
